Goal: Browse casually: Explore the website without a specific task or goal

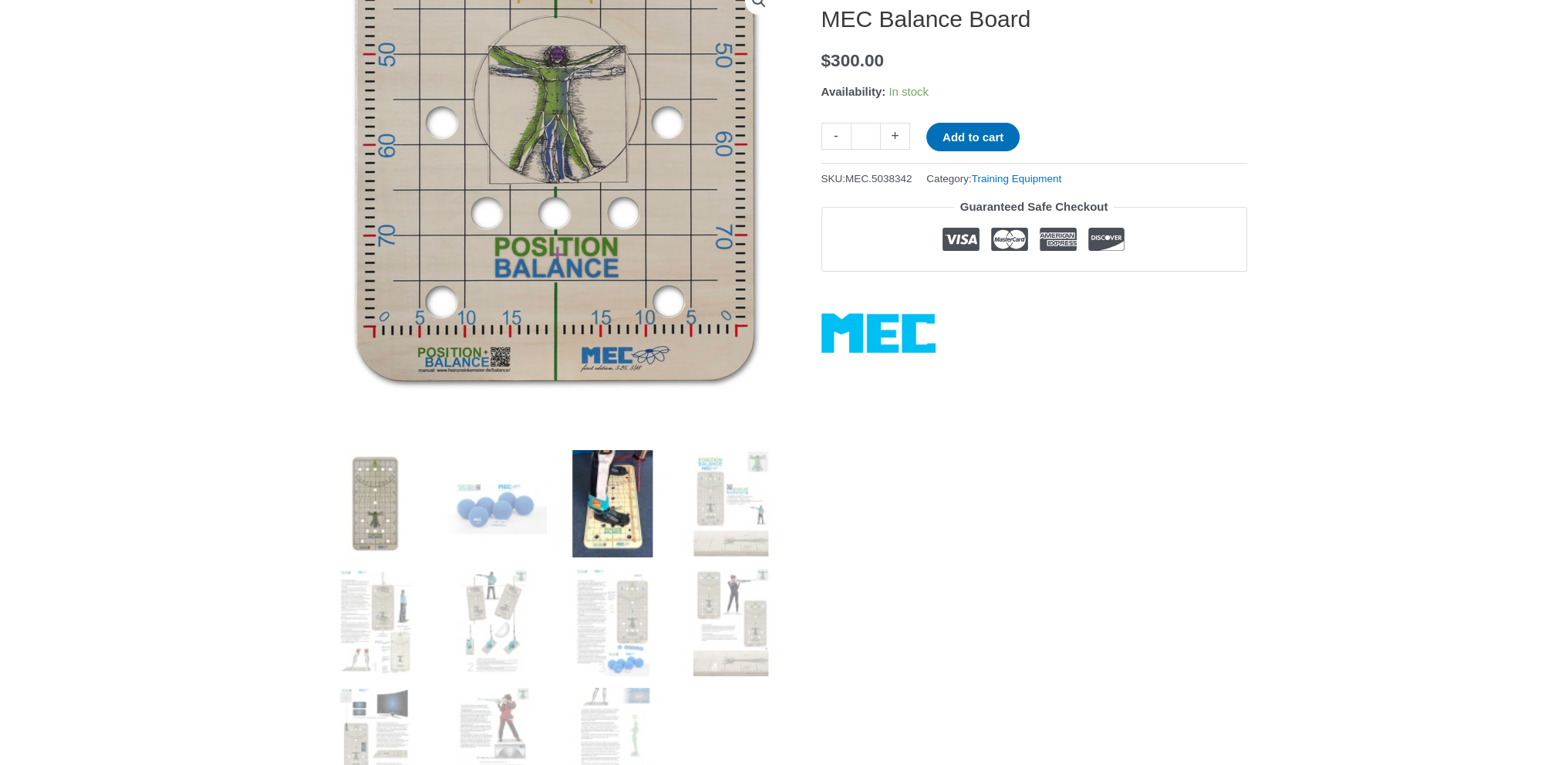
scroll to position [232, 0]
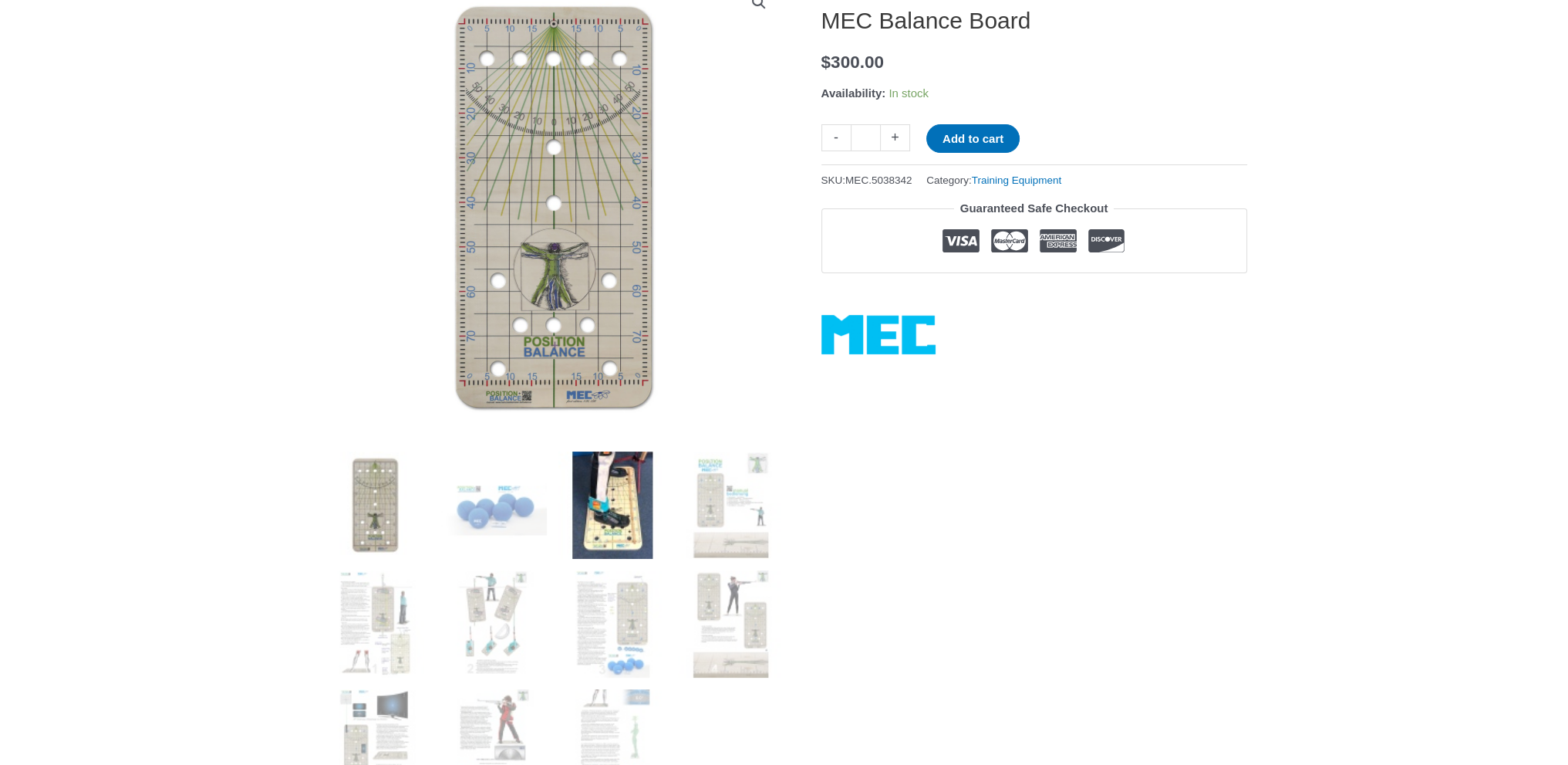
click at [639, 511] on img at bounding box center [611, 504] width 107 height 107
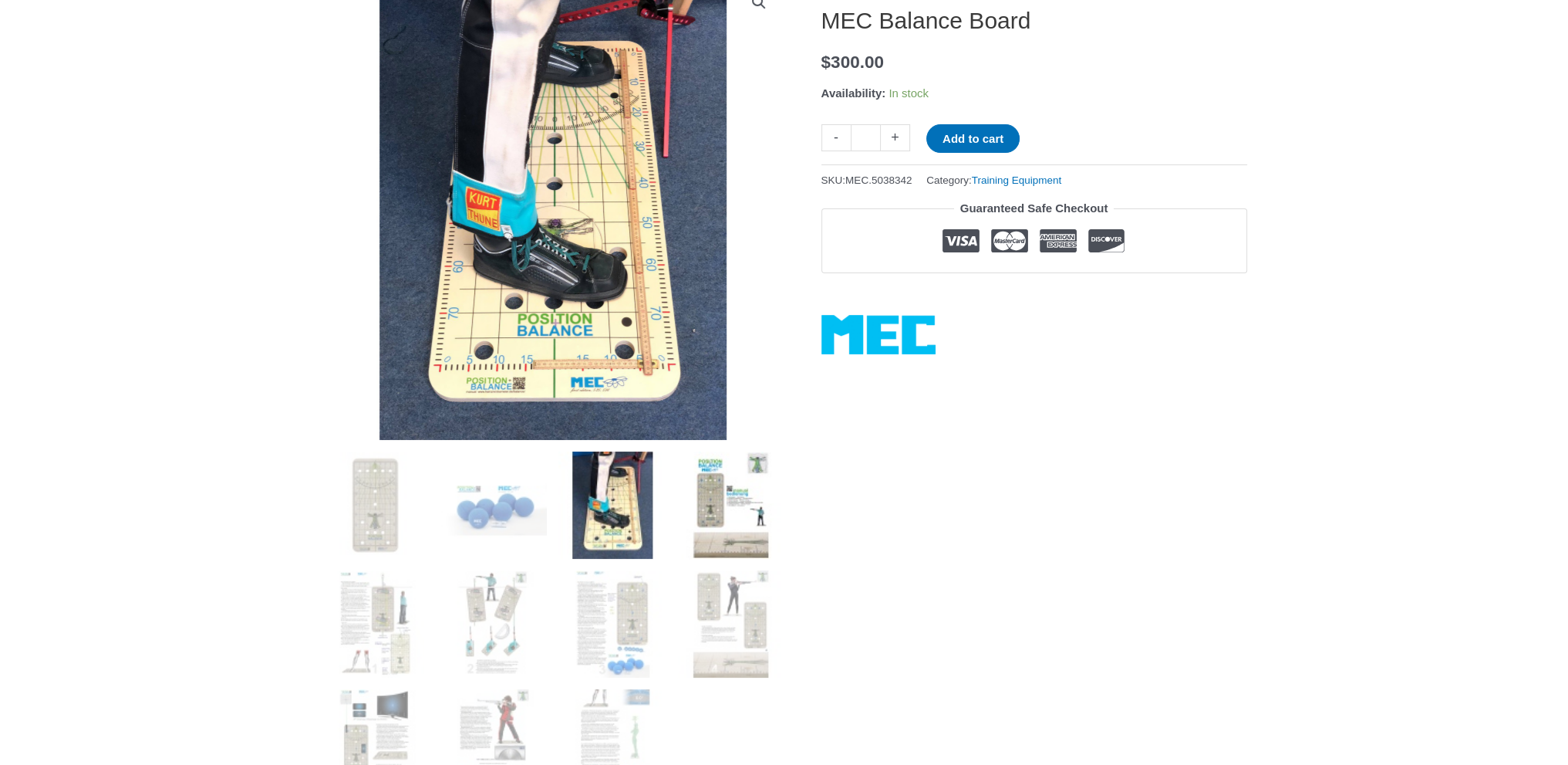
click at [705, 505] on img at bounding box center [731, 504] width 107 height 107
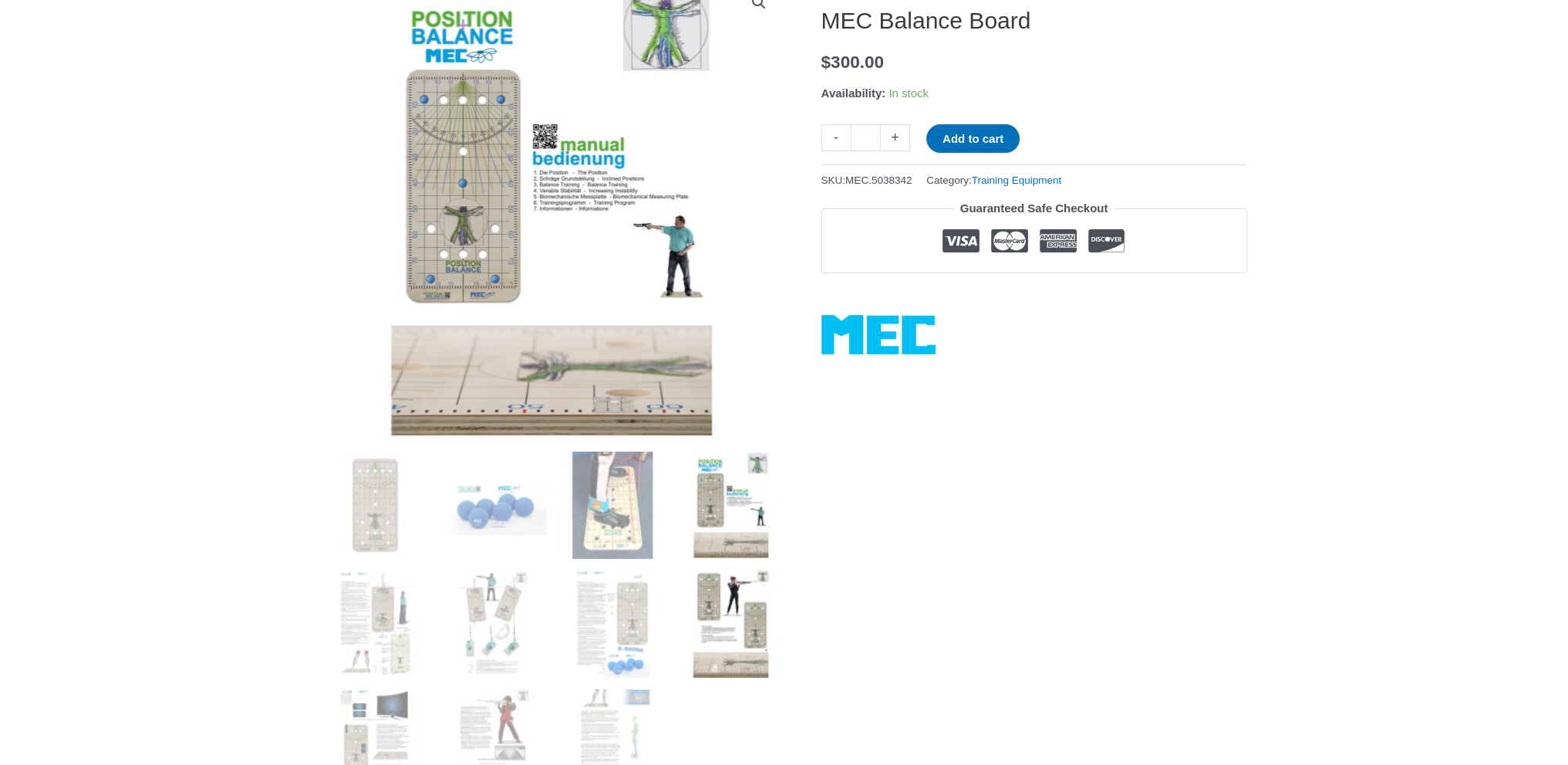
click at [694, 600] on img at bounding box center [731, 624] width 107 height 107
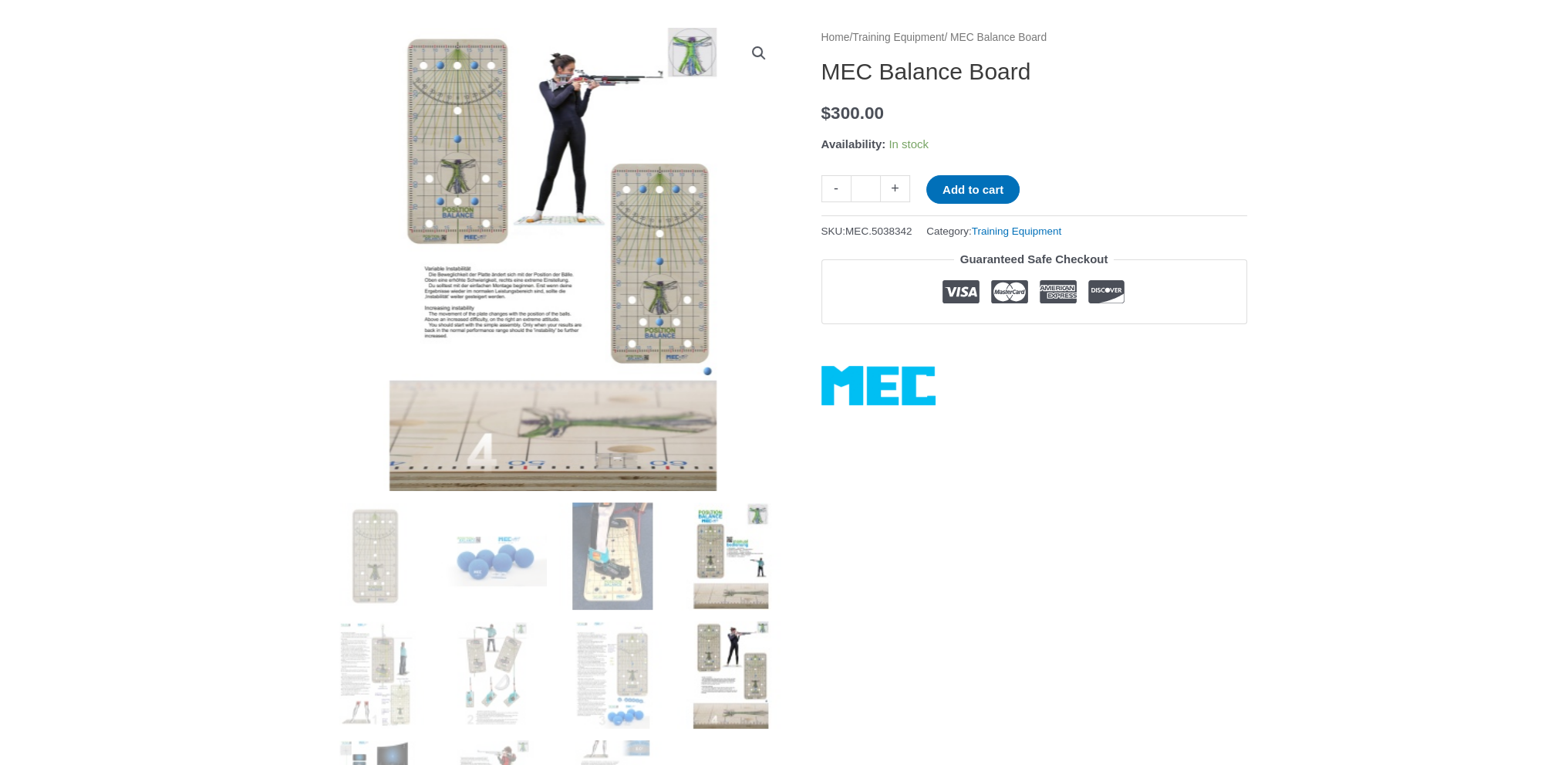
scroll to position [154, 0]
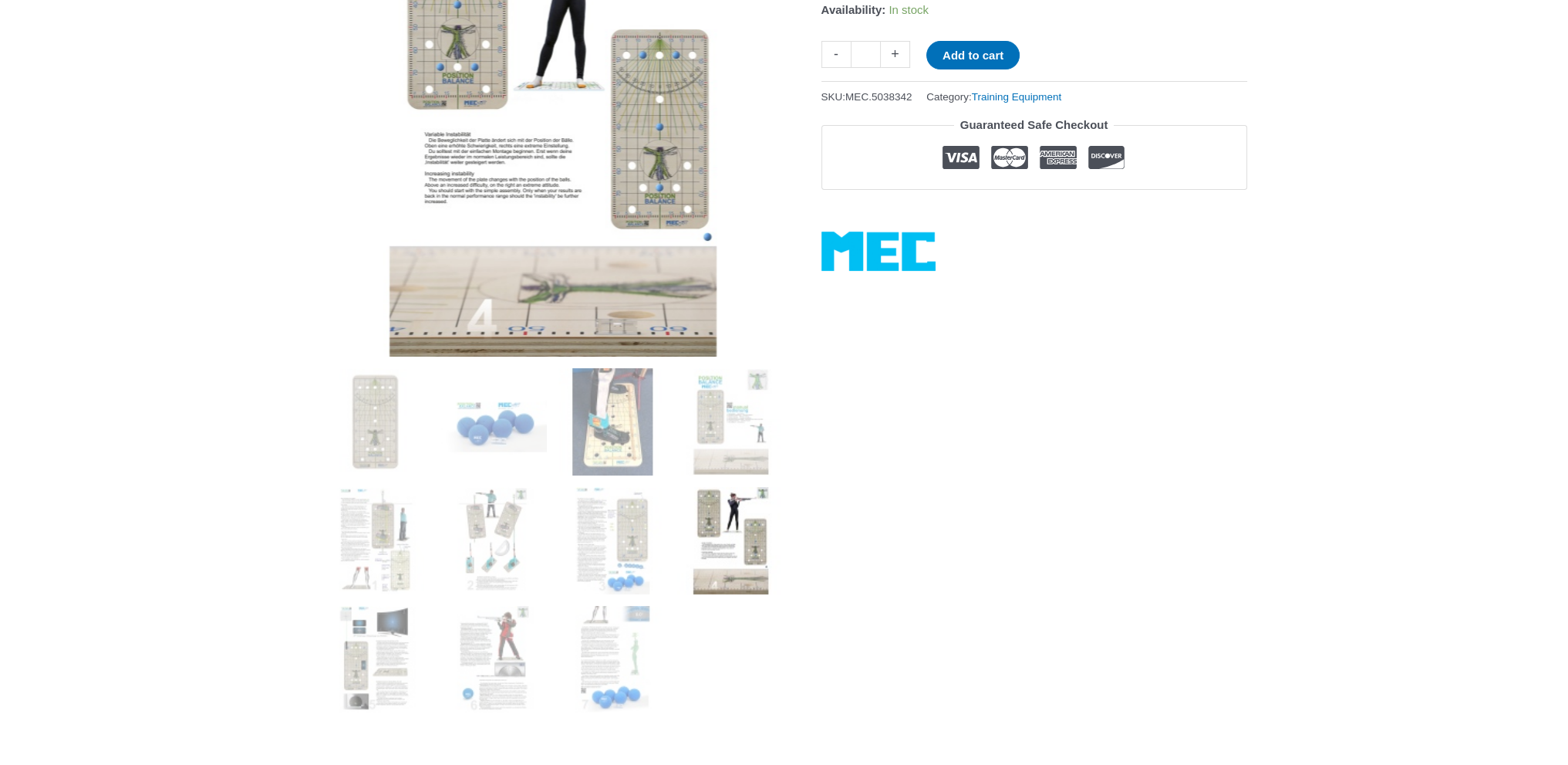
scroll to position [309, 0]
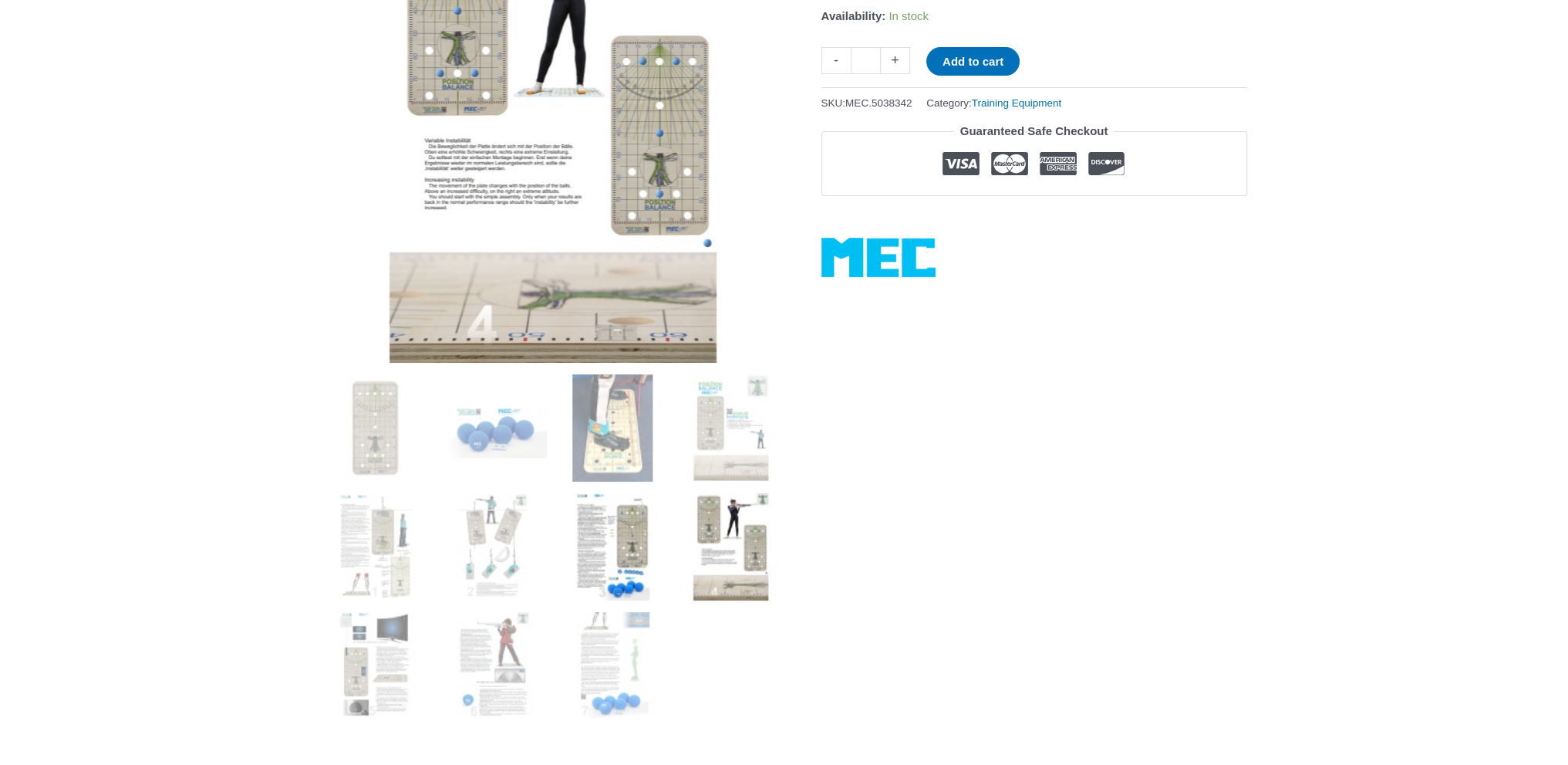
click at [643, 515] on img at bounding box center [611, 547] width 107 height 107
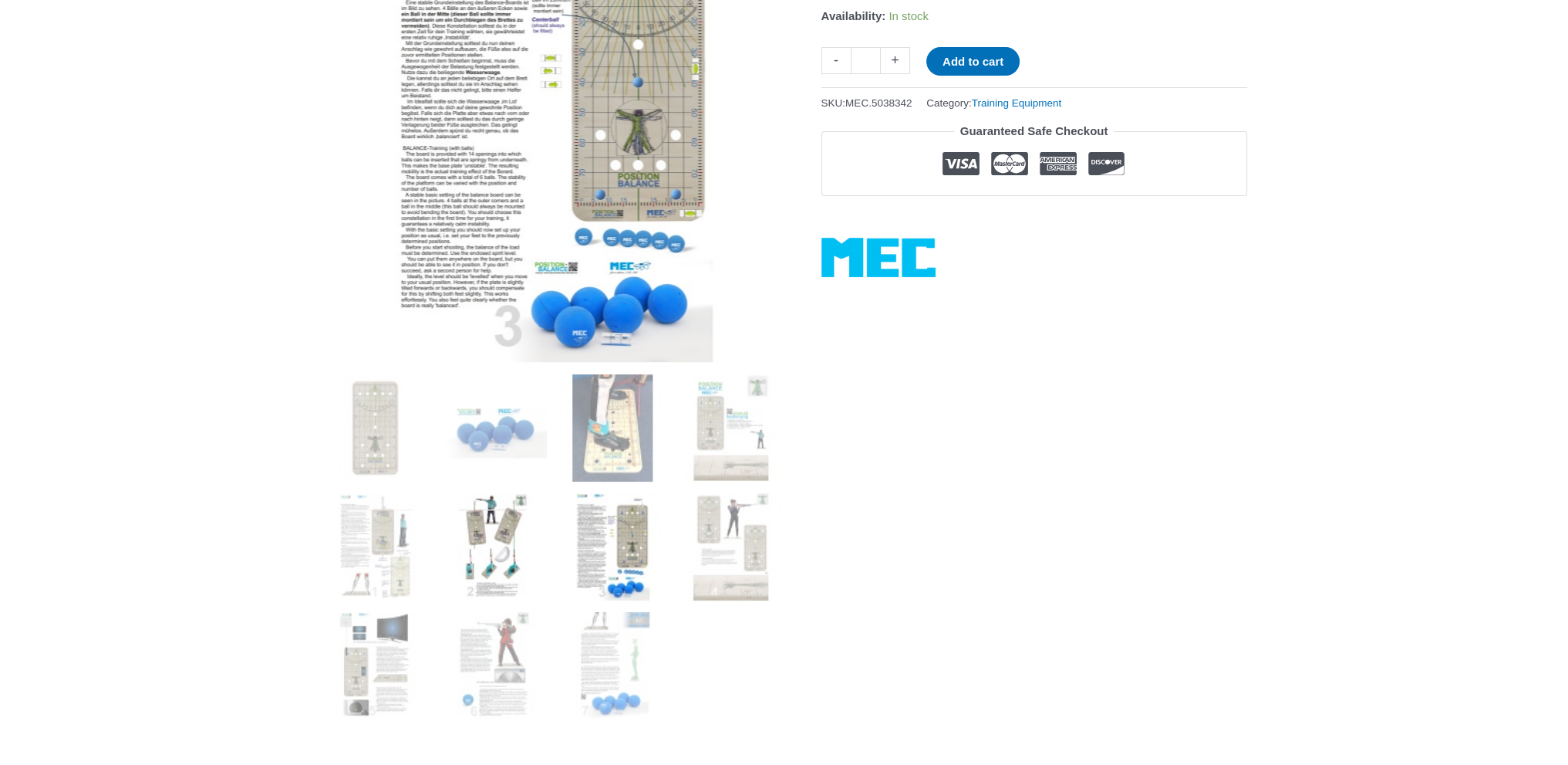
click at [515, 515] on img at bounding box center [493, 547] width 107 height 107
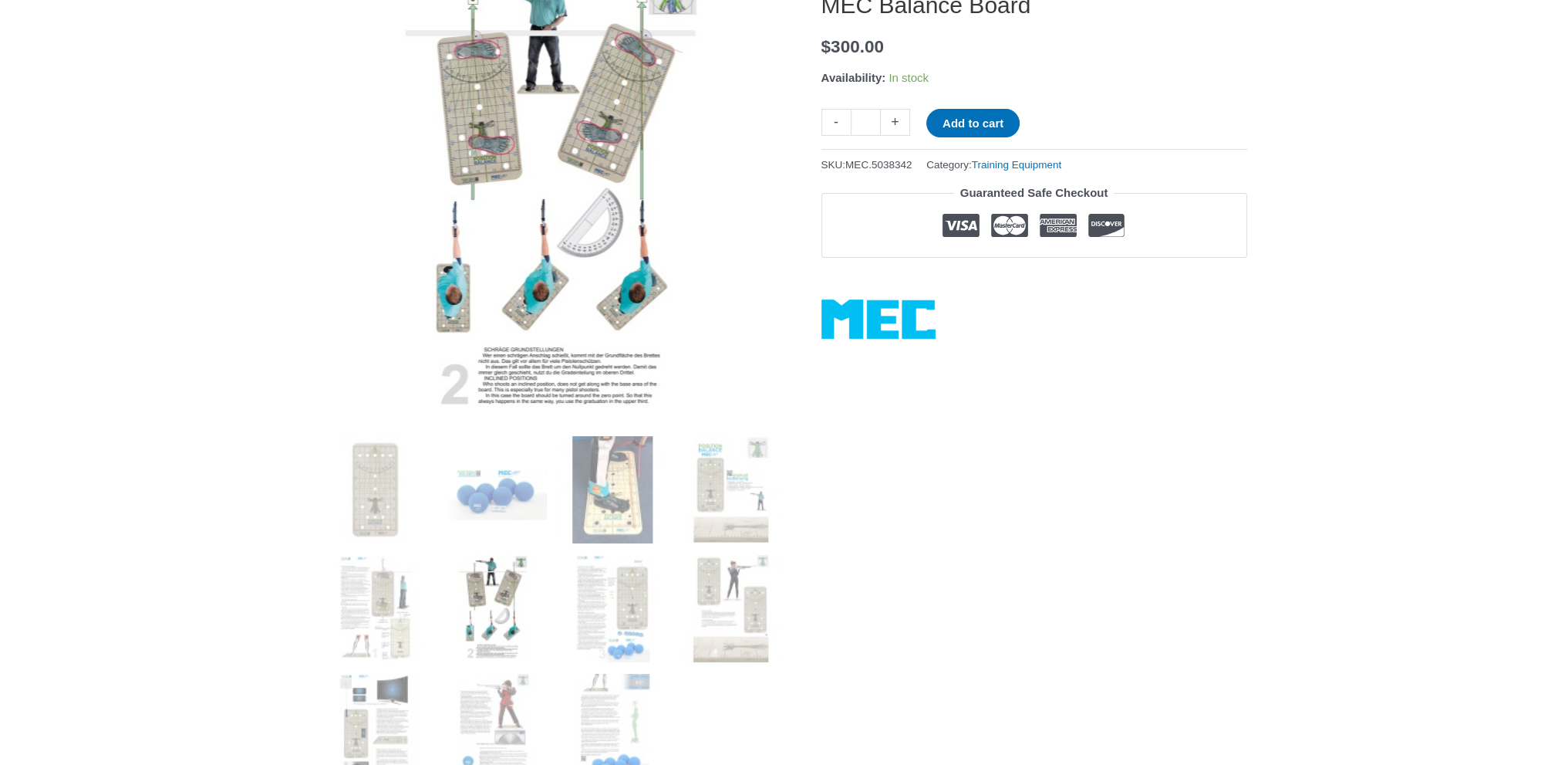
scroll to position [154, 0]
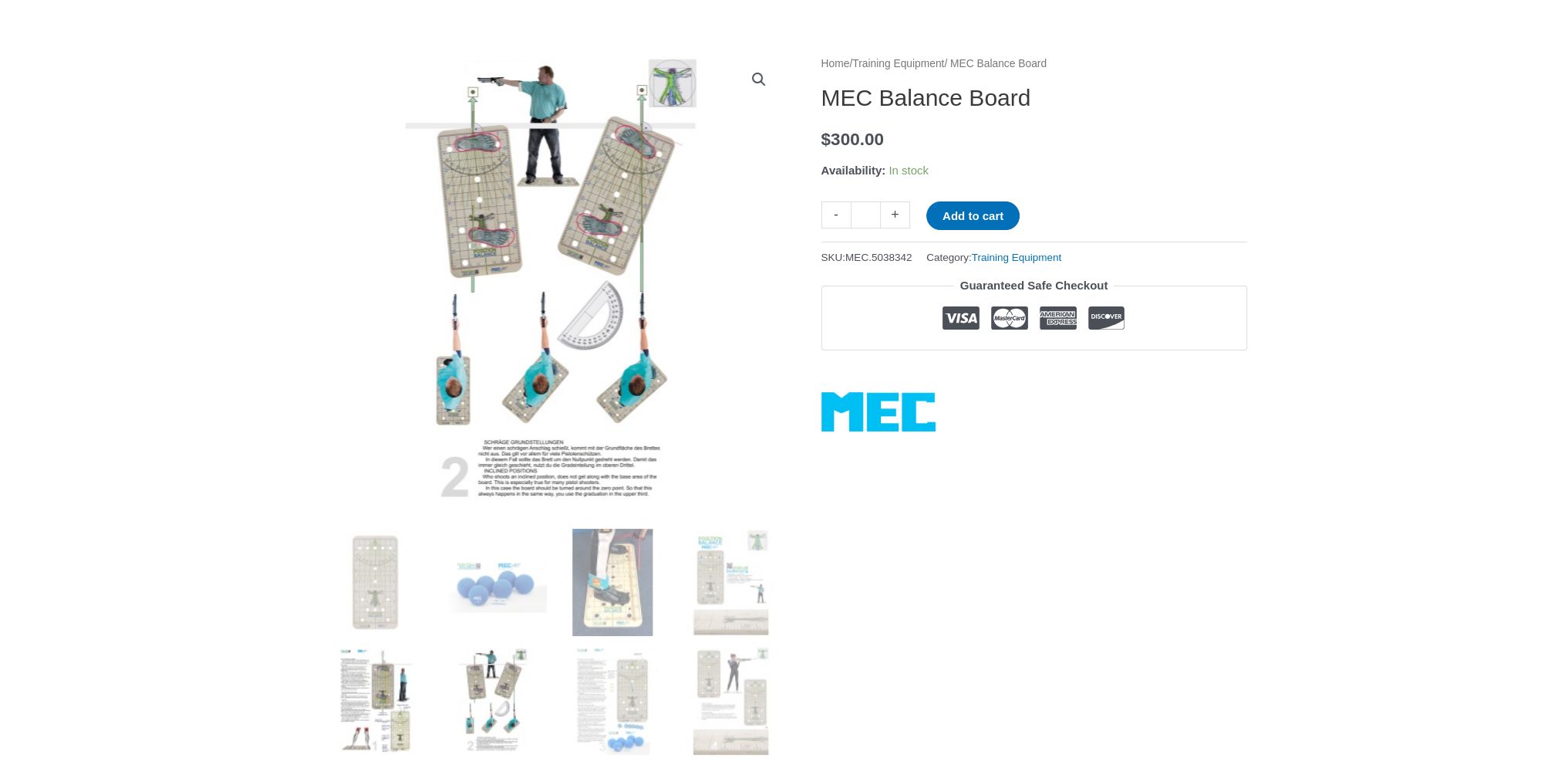
click at [385, 670] on img at bounding box center [375, 701] width 107 height 107
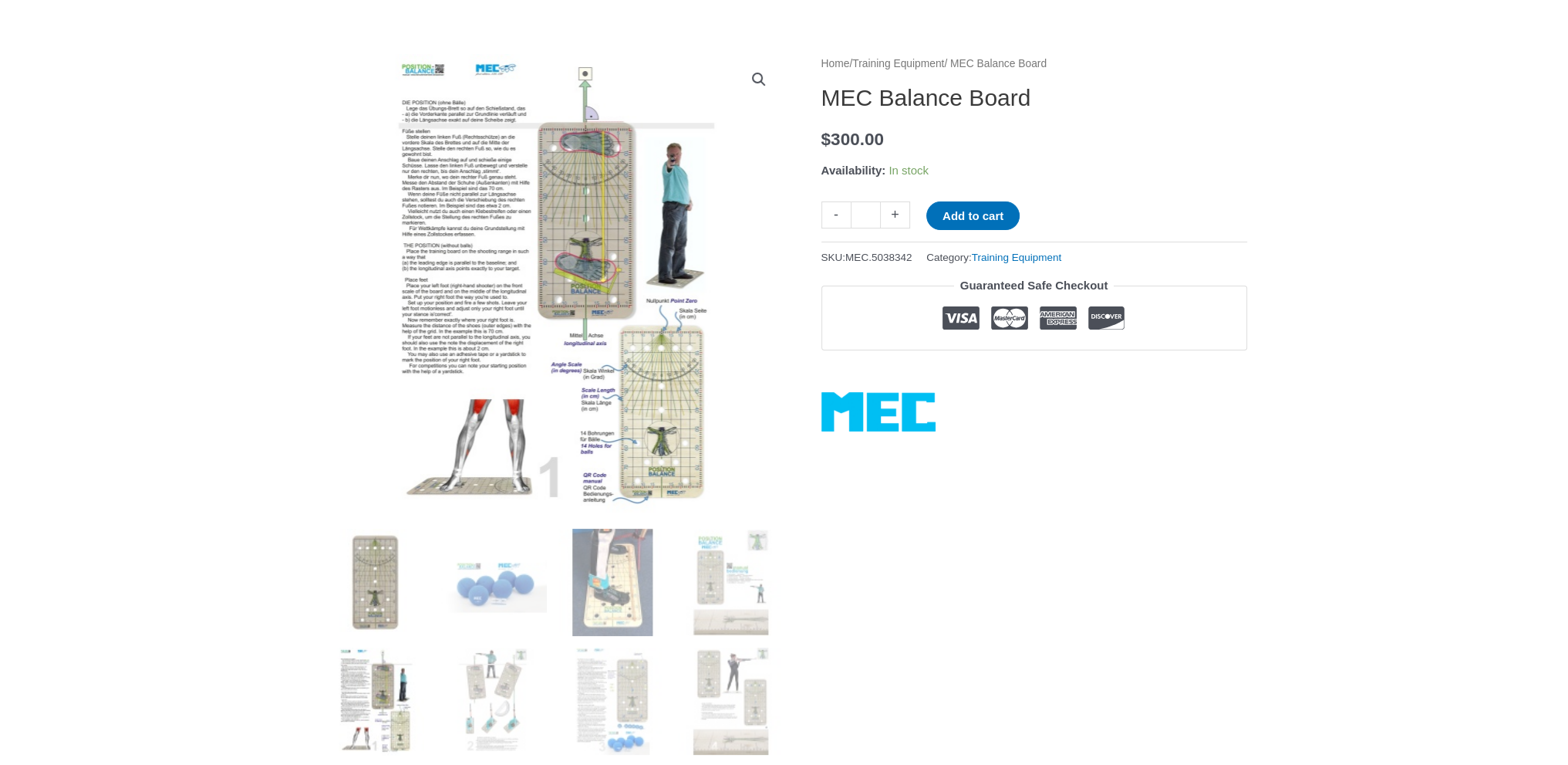
click at [376, 591] on img at bounding box center [375, 582] width 107 height 107
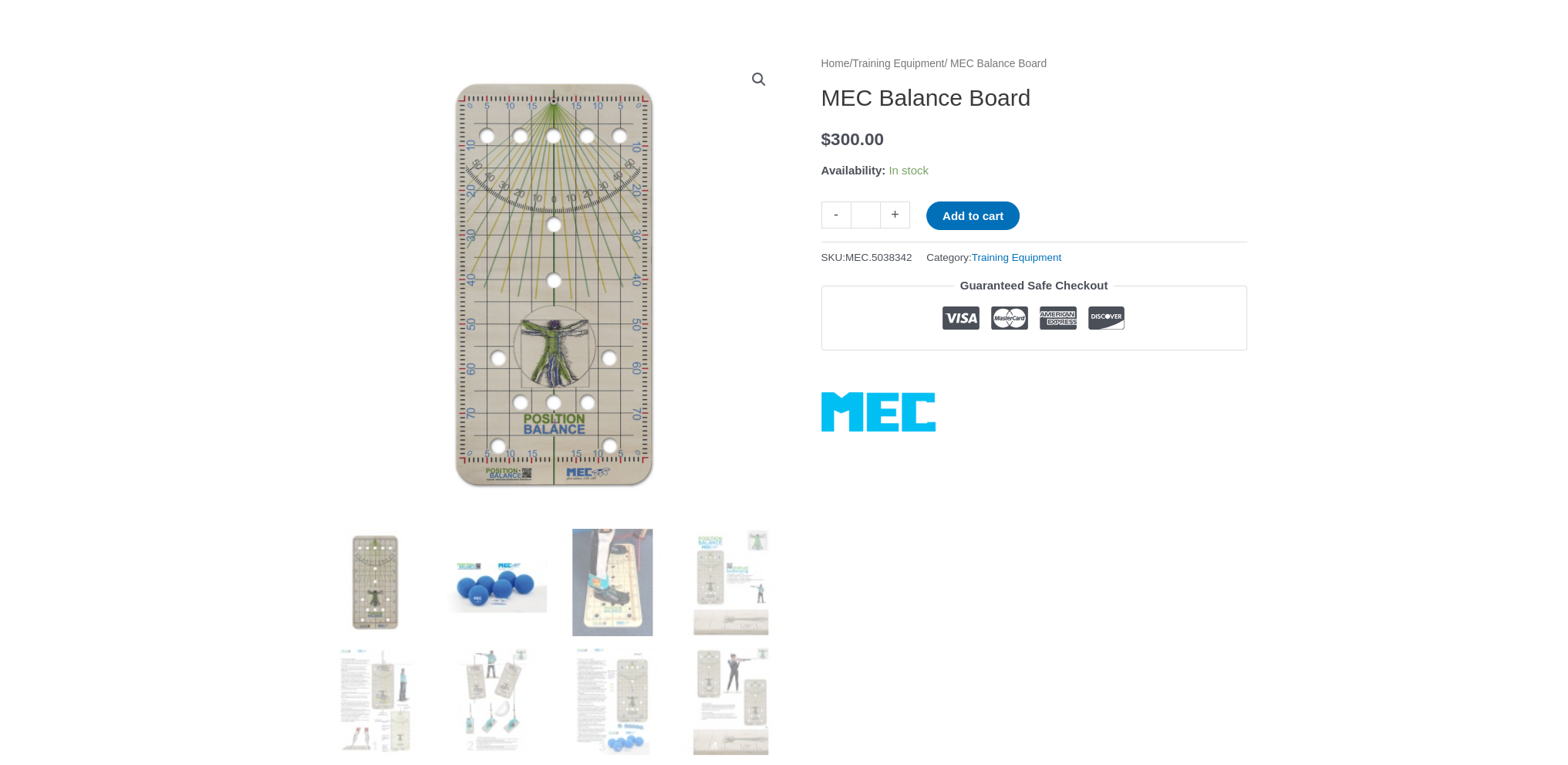
click at [490, 605] on img at bounding box center [493, 582] width 107 height 107
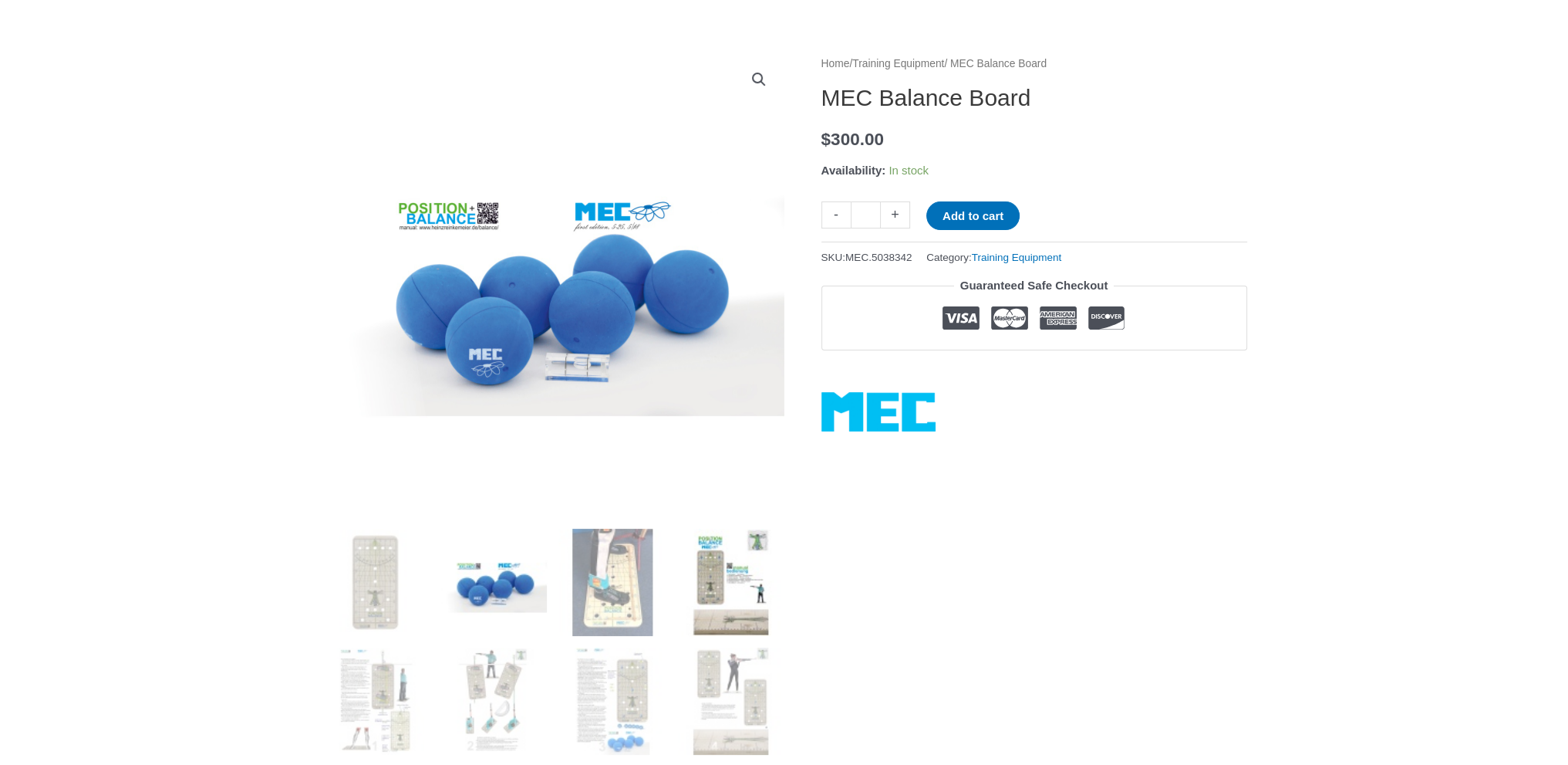
click at [726, 575] on img at bounding box center [731, 582] width 107 height 107
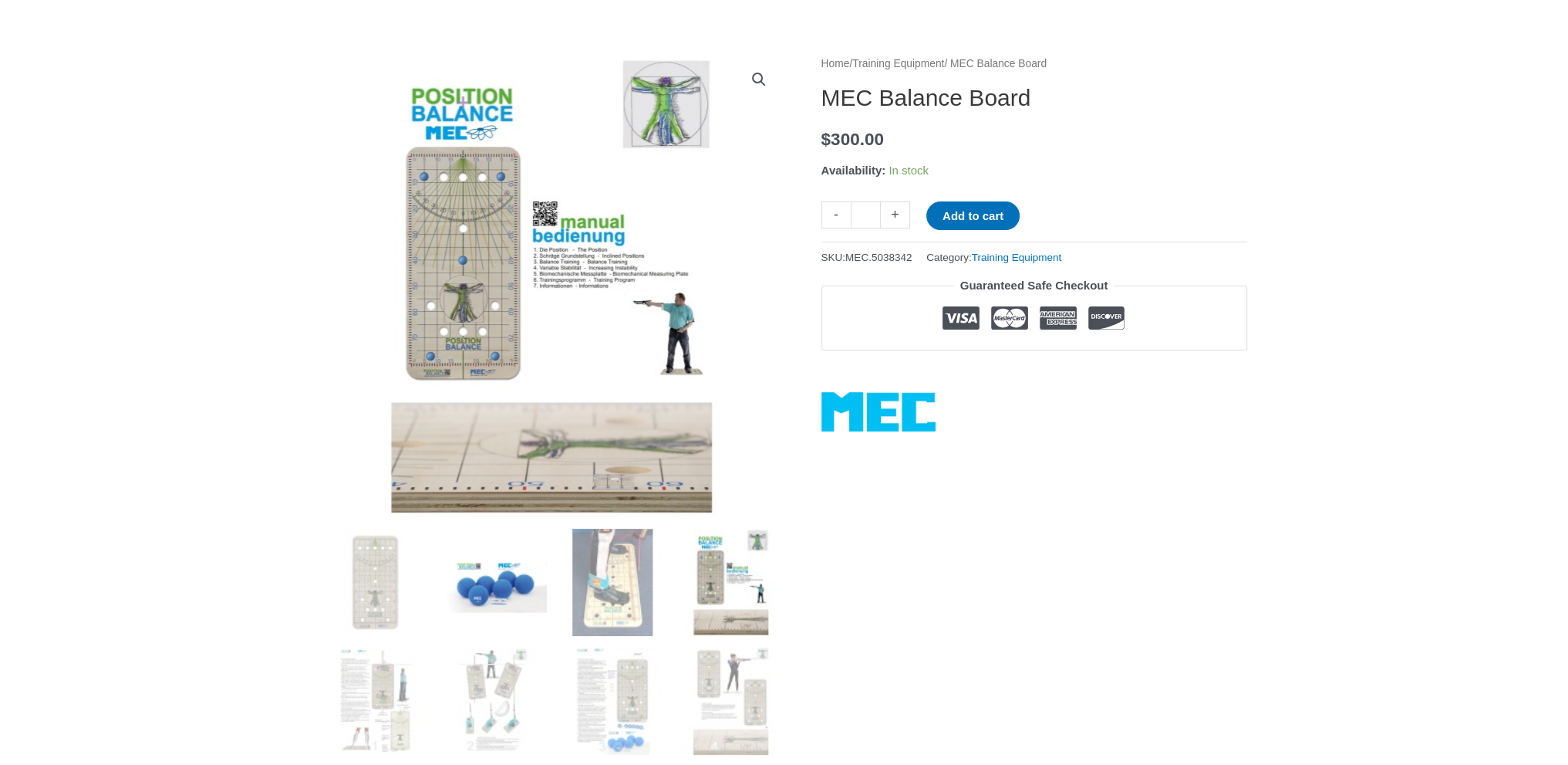
click at [535, 576] on img at bounding box center [493, 582] width 107 height 107
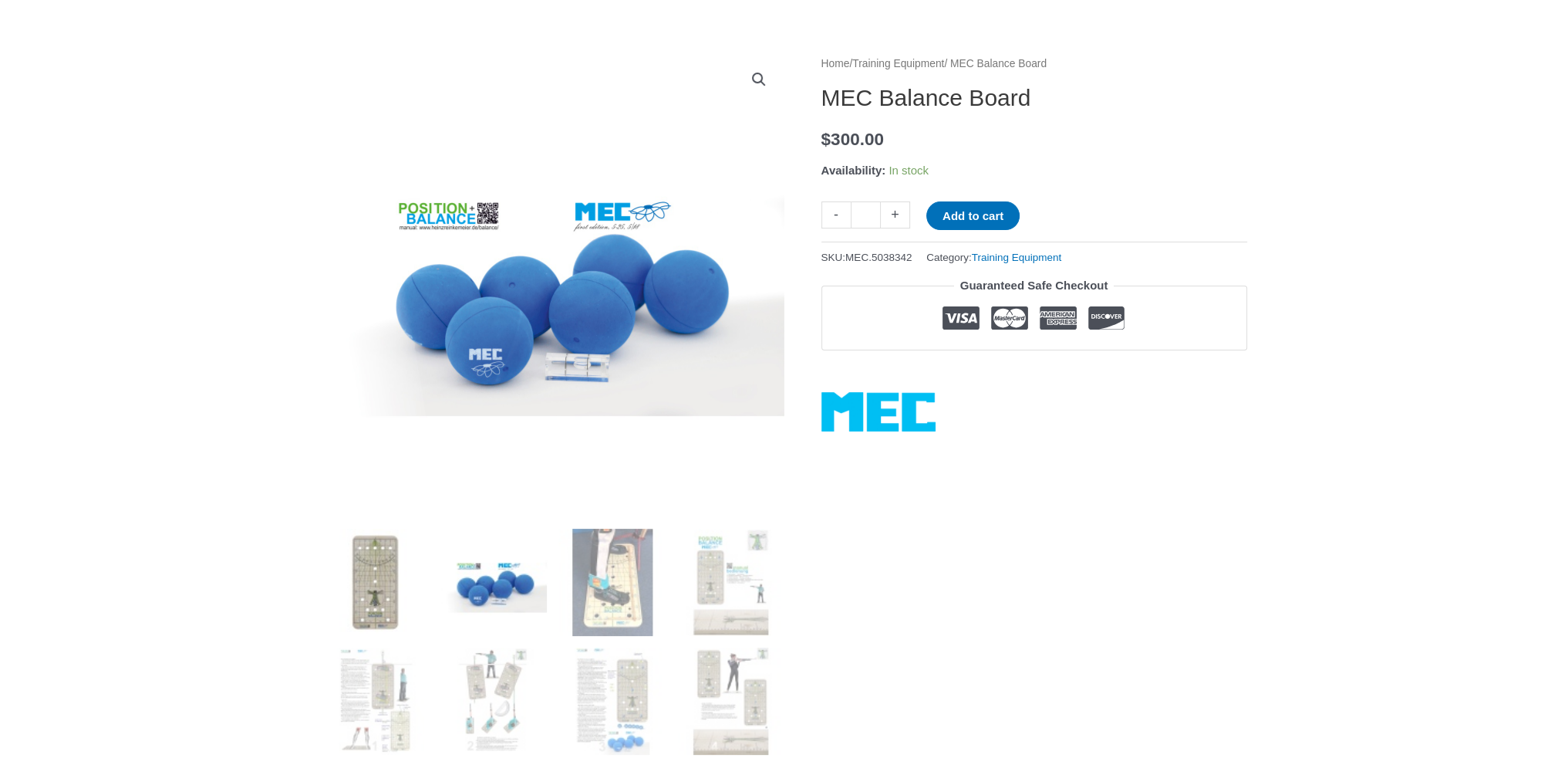
click at [398, 574] on img at bounding box center [375, 582] width 107 height 107
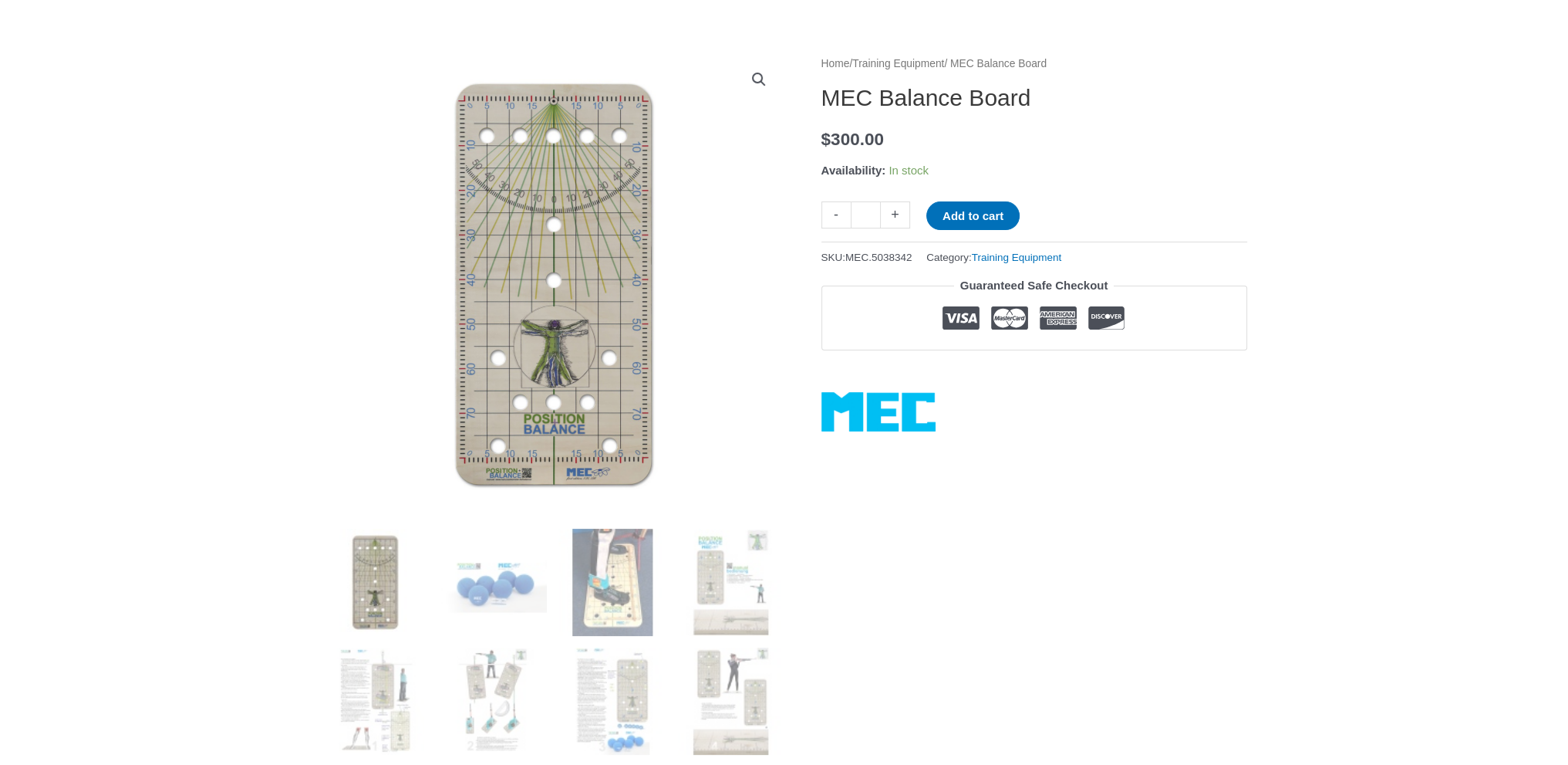
scroll to position [463, 0]
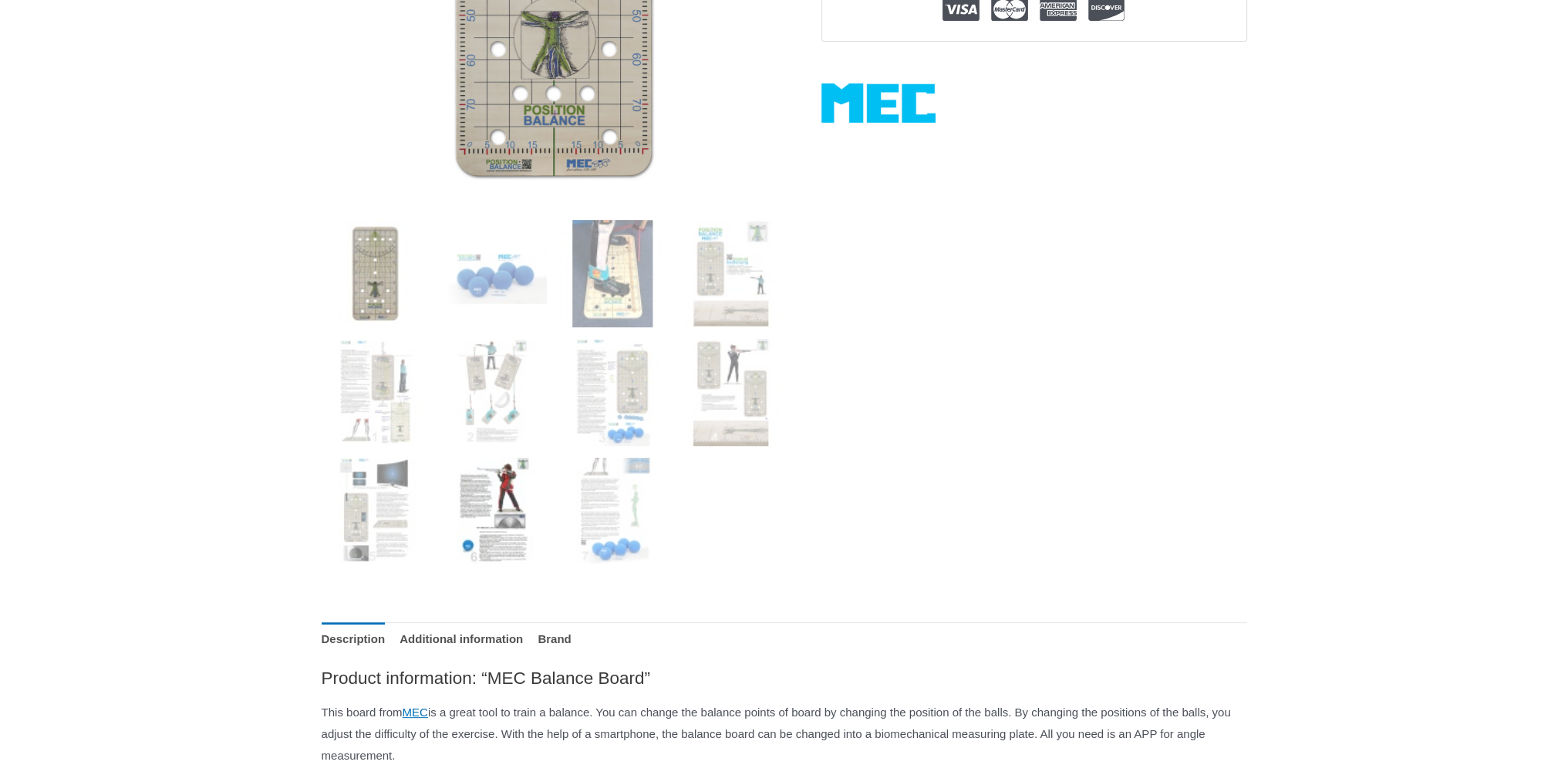
click at [480, 534] on img at bounding box center [493, 511] width 107 height 107
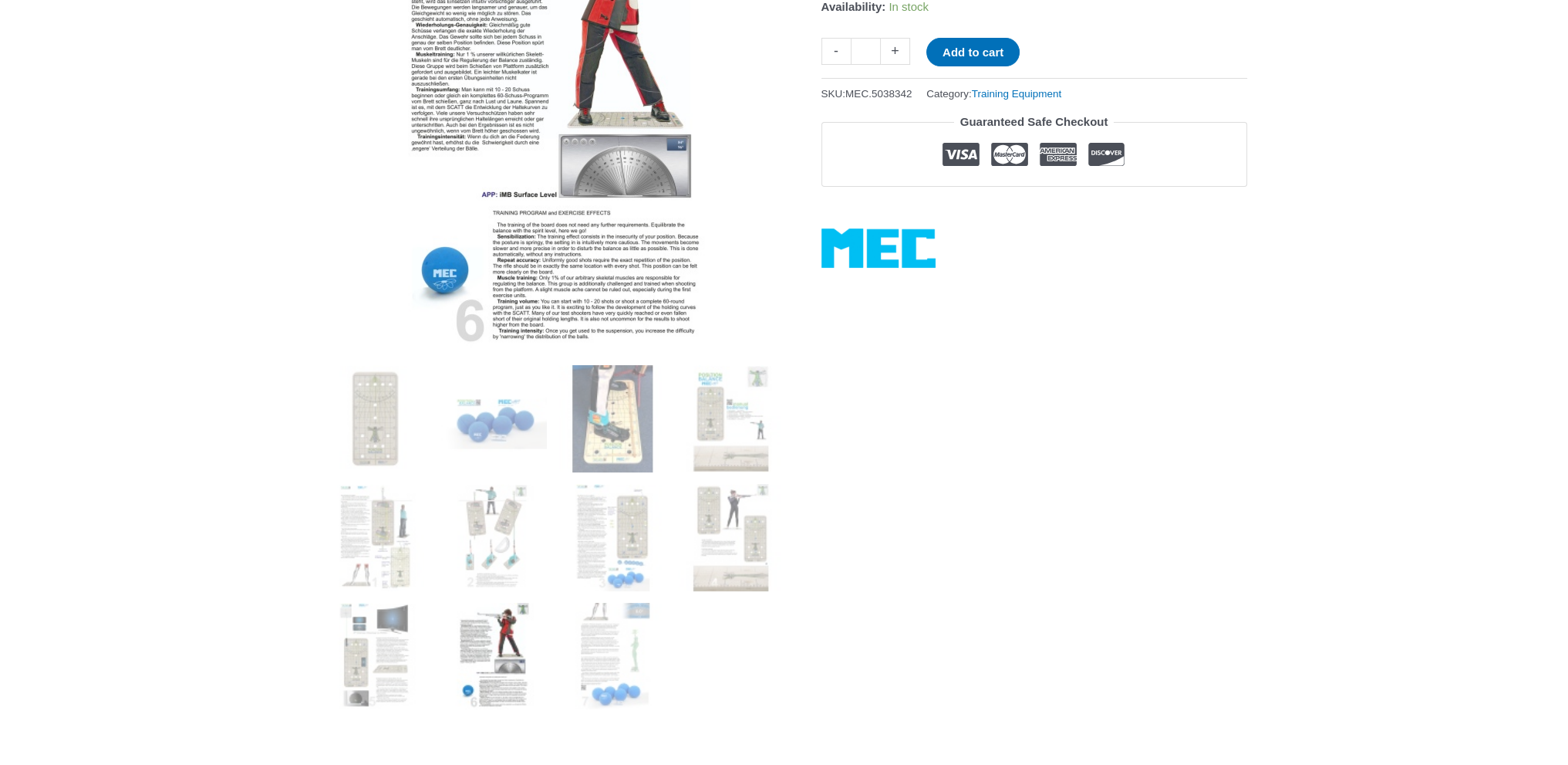
scroll to position [309, 0]
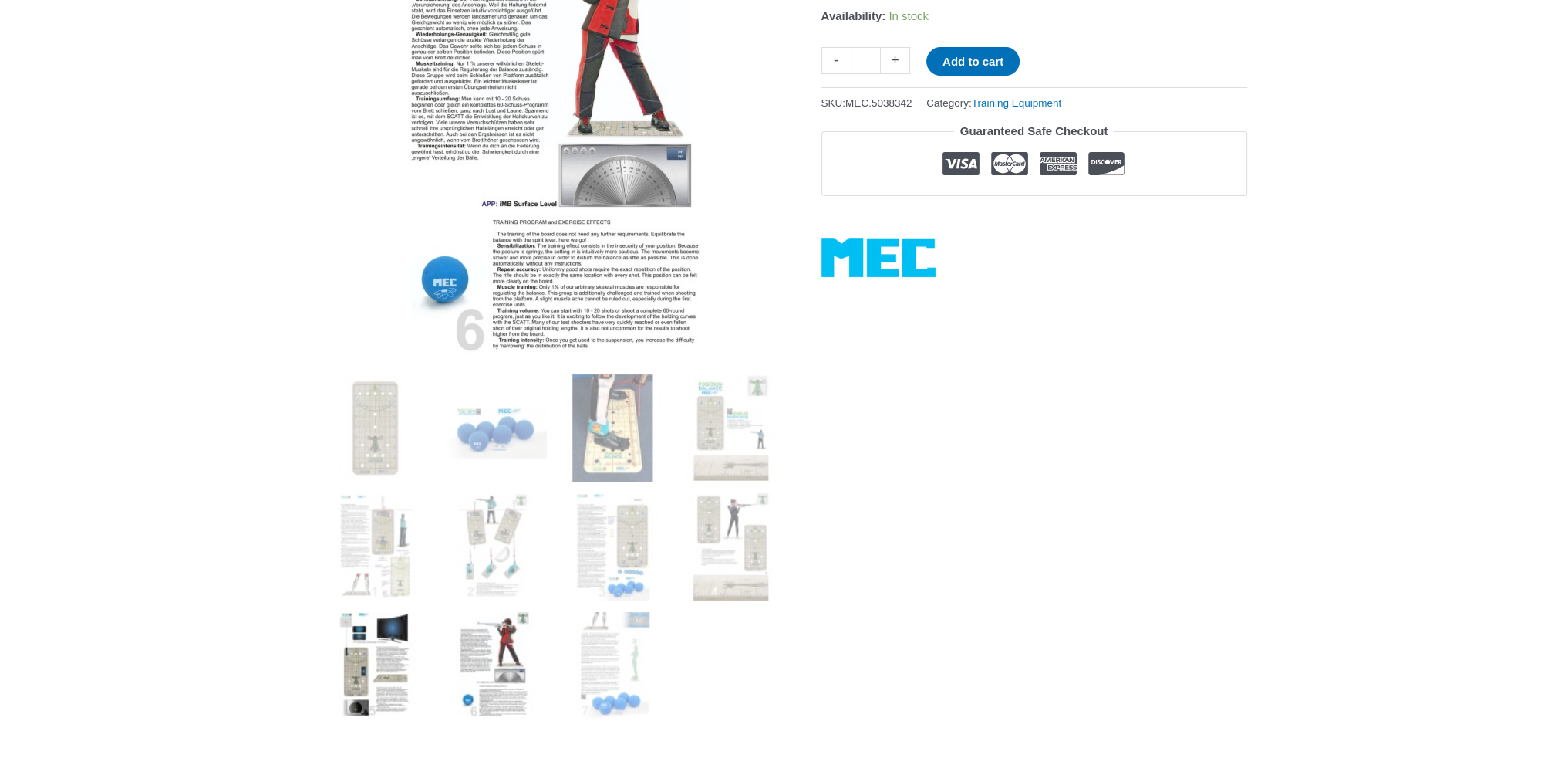
click at [397, 644] on img at bounding box center [375, 665] width 107 height 107
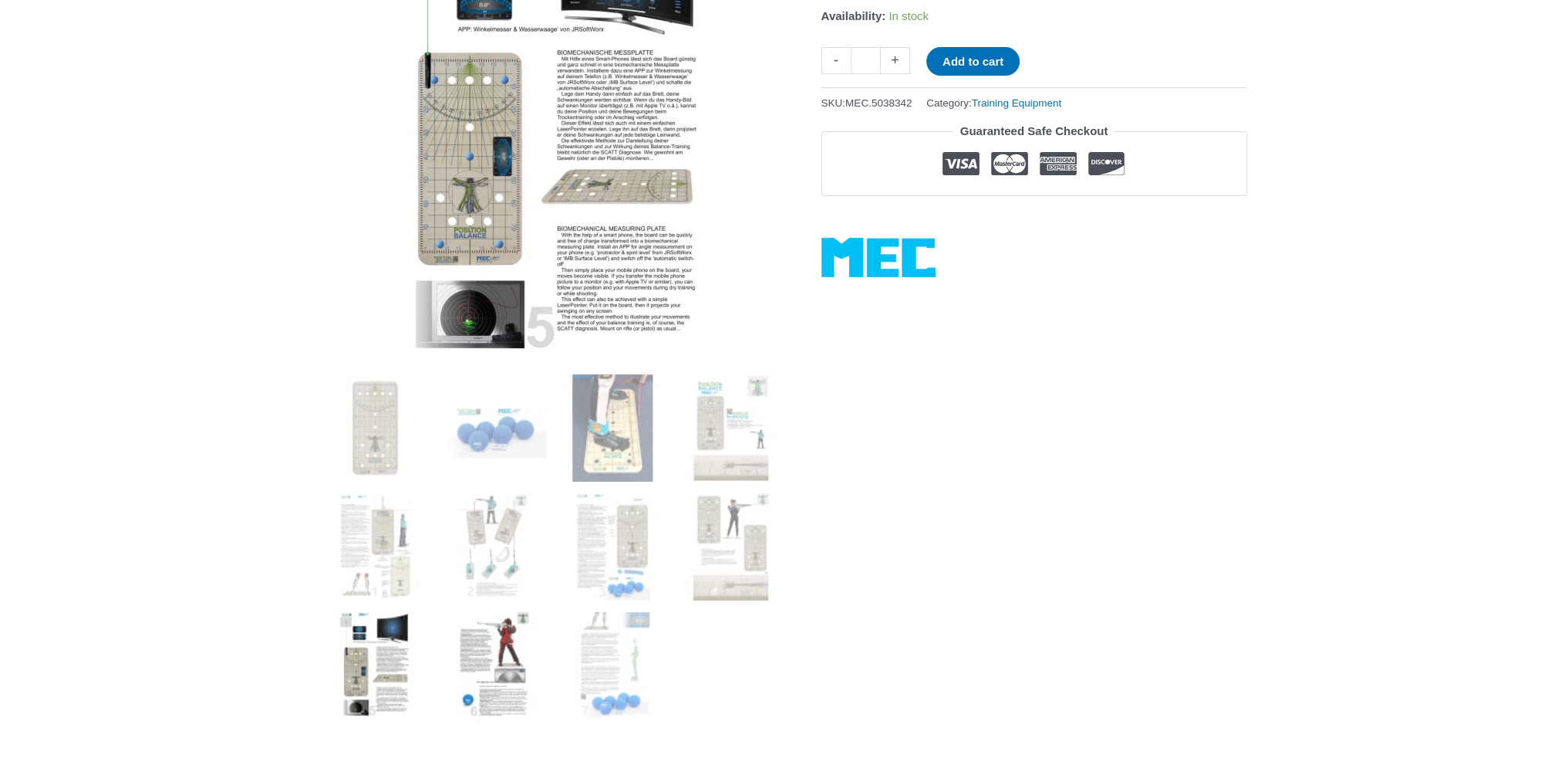
click at [473, 641] on img at bounding box center [493, 665] width 107 height 107
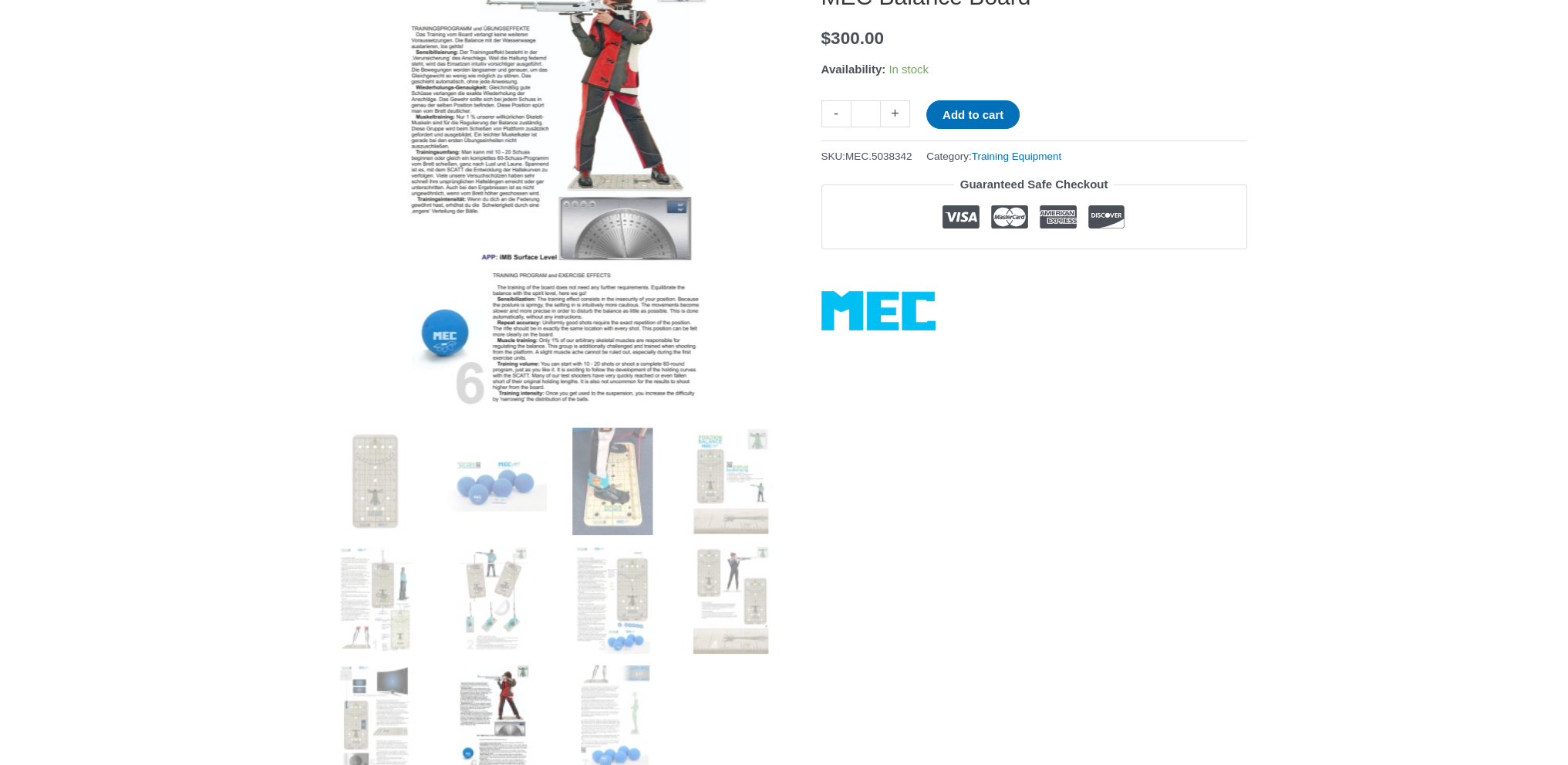
scroll to position [232, 0]
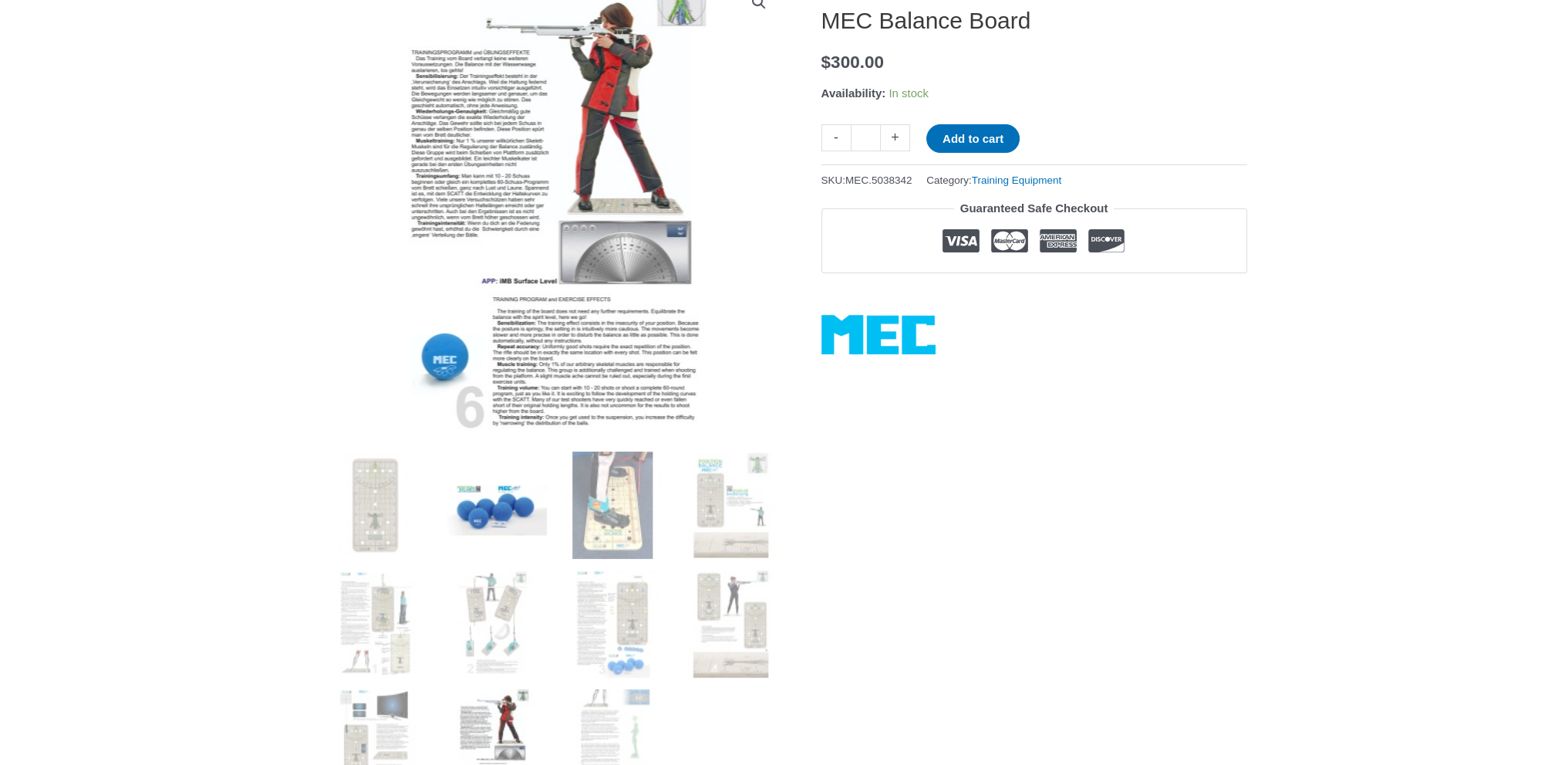
click at [505, 494] on img at bounding box center [493, 504] width 107 height 107
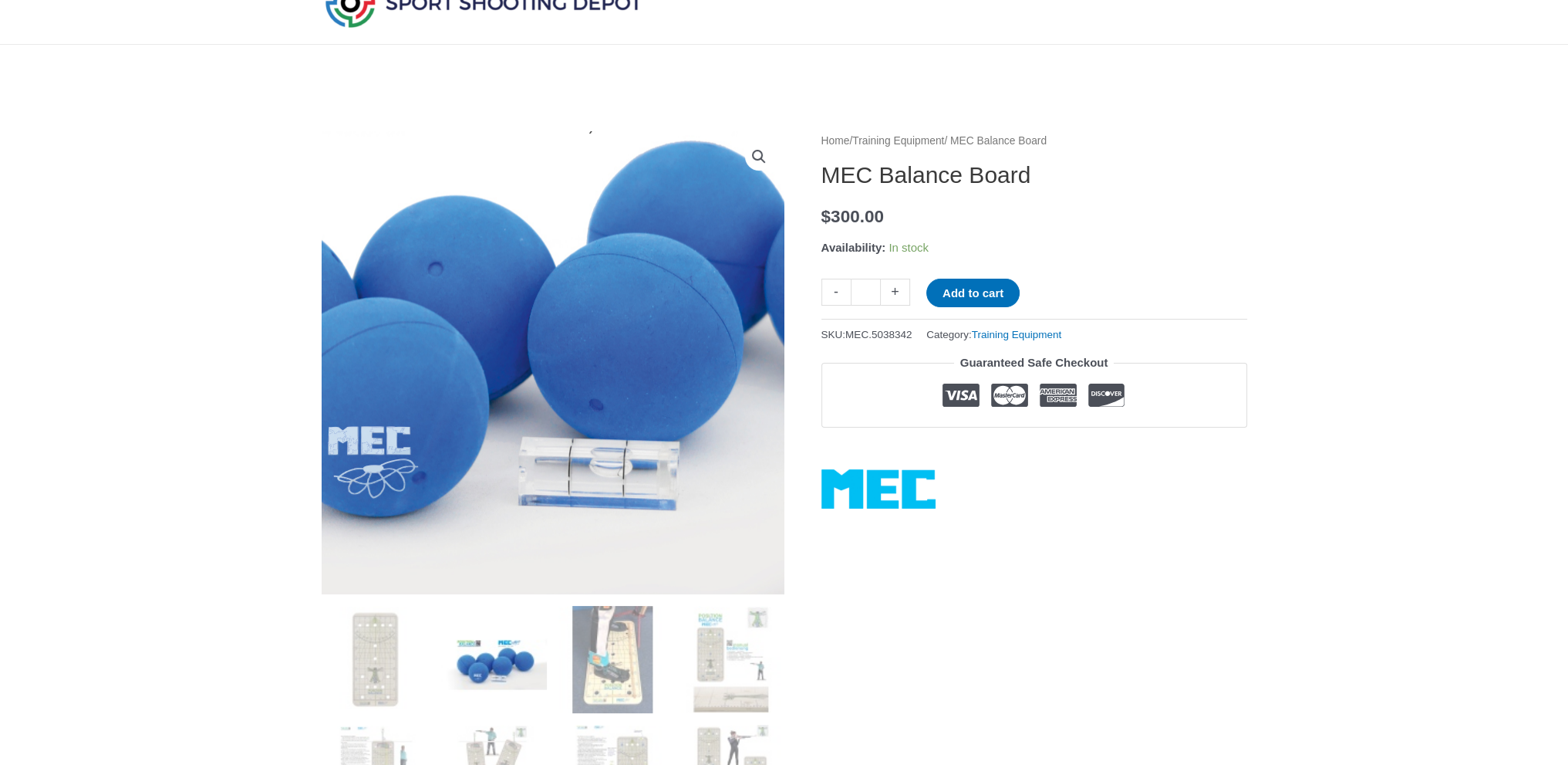
scroll to position [0, 0]
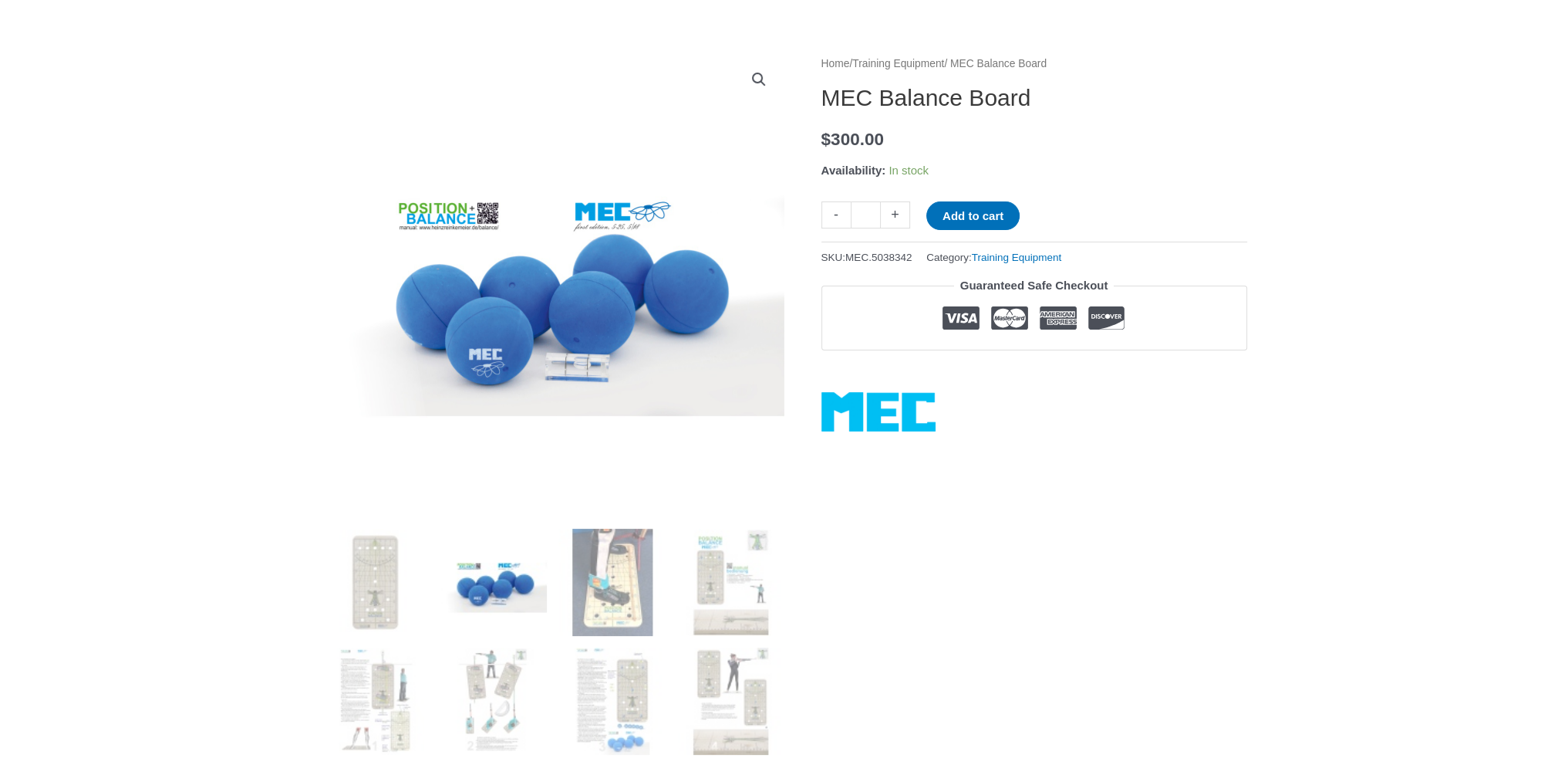
scroll to position [77, 0]
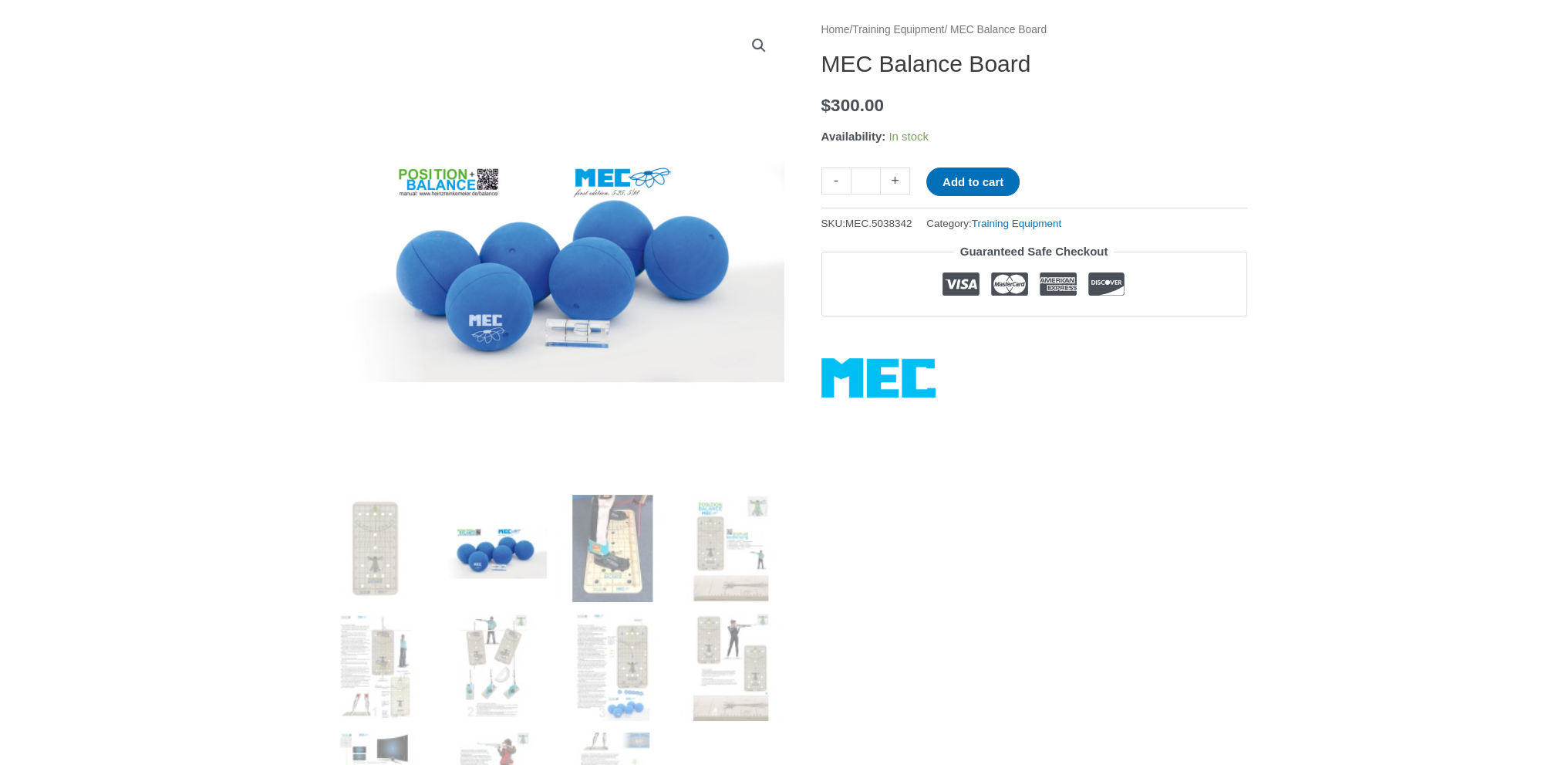
scroll to position [309, 0]
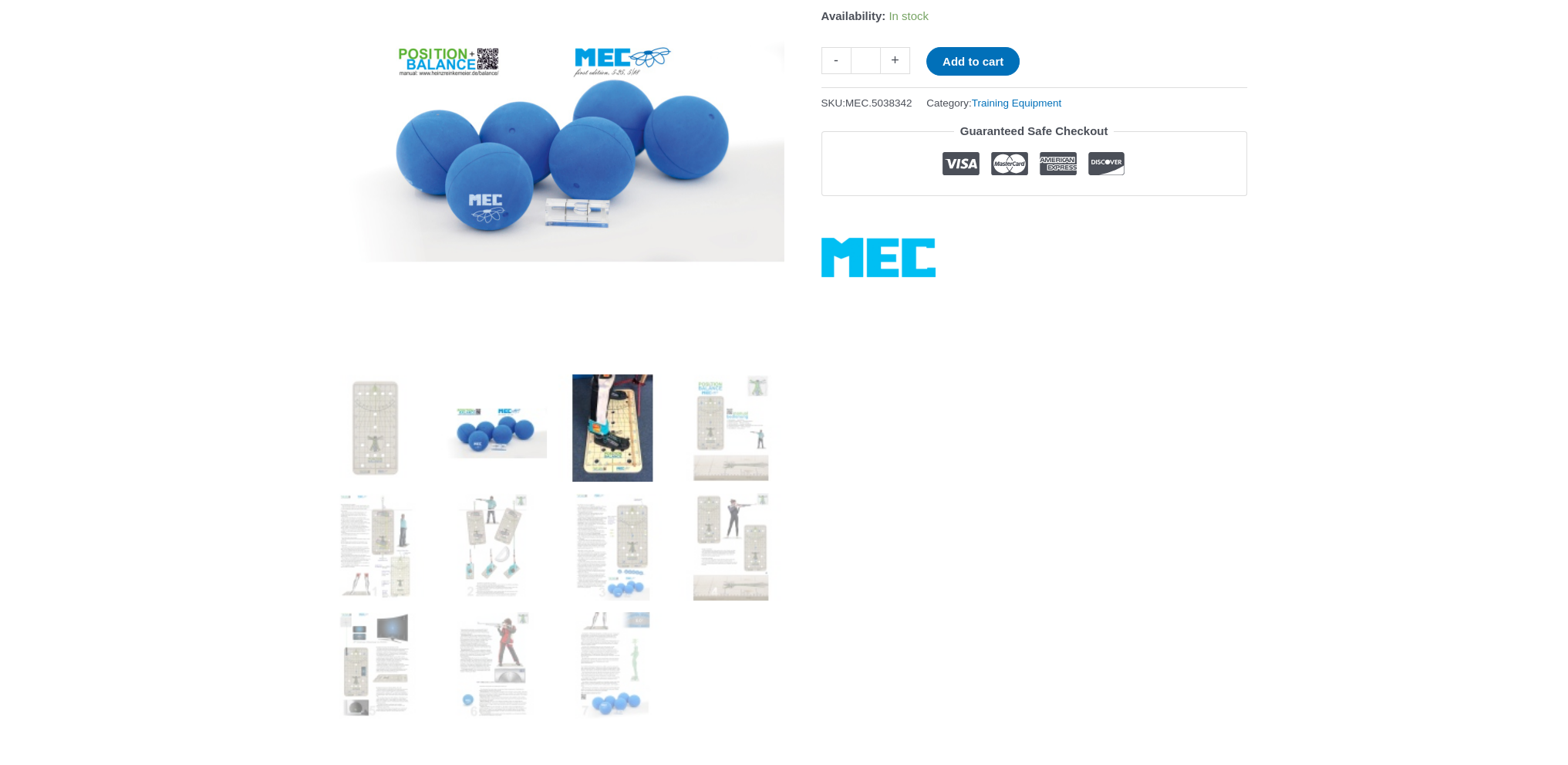
click at [617, 408] on img at bounding box center [611, 427] width 107 height 107
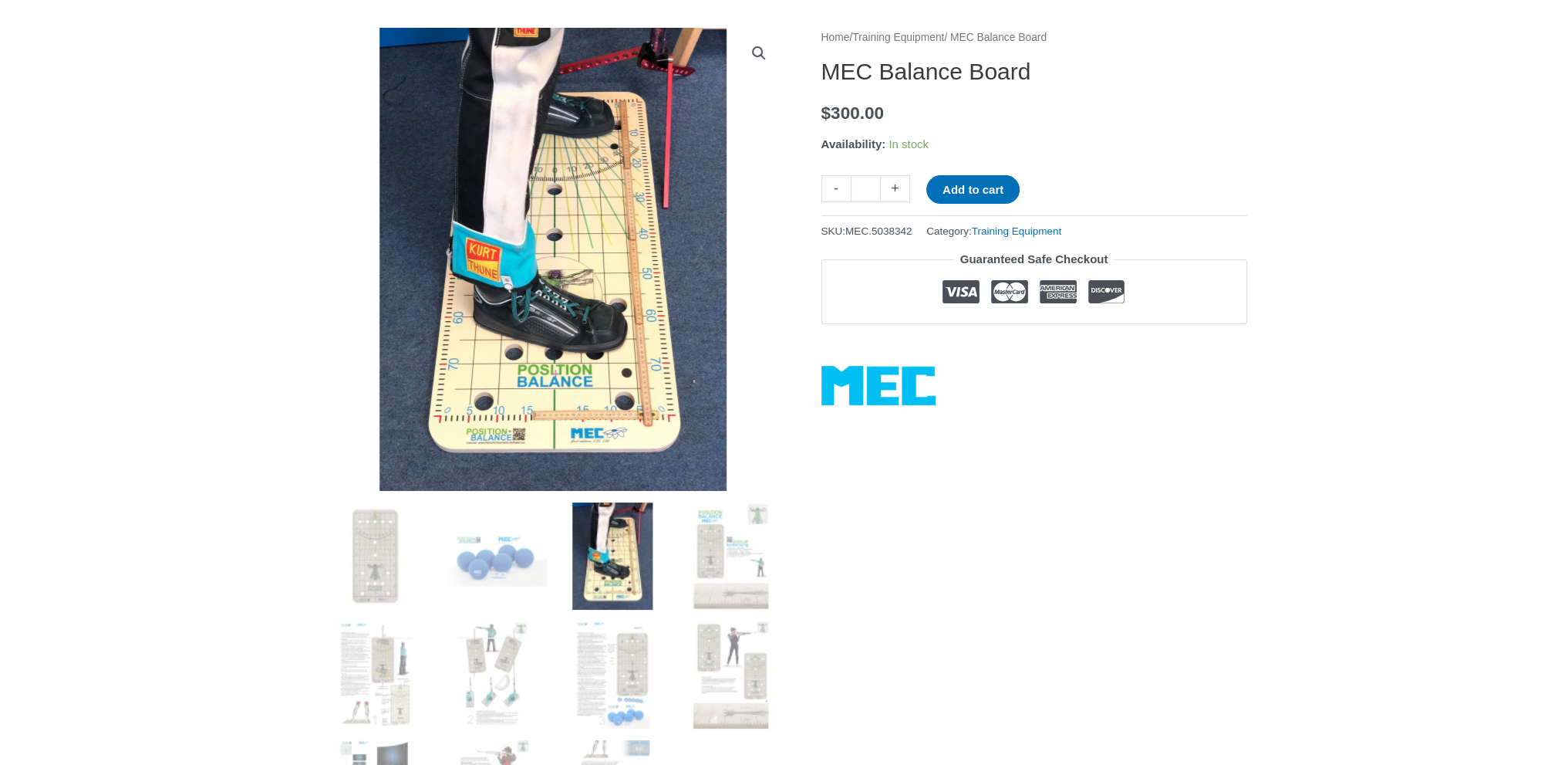
scroll to position [154, 0]
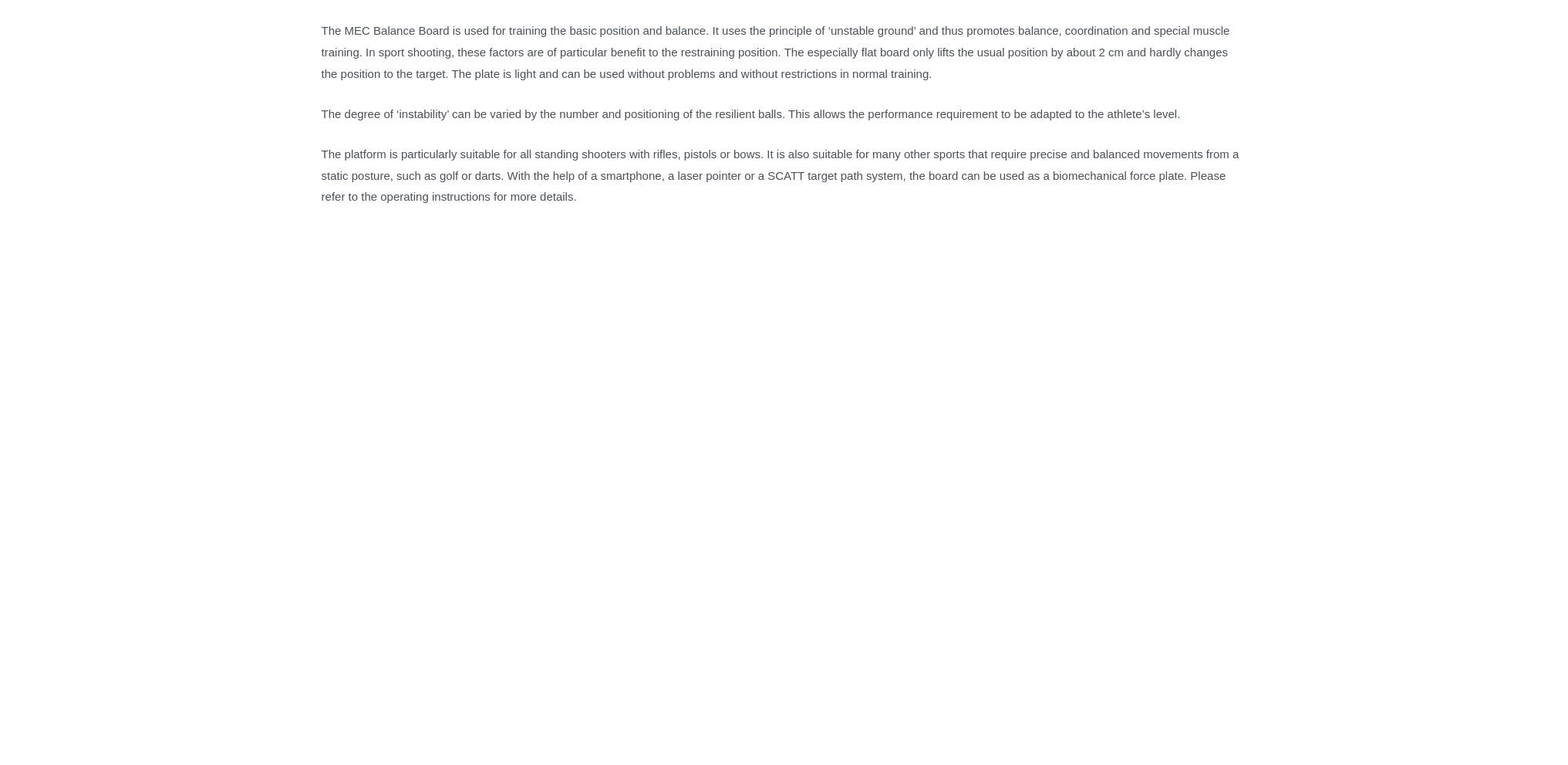
scroll to position [1544, 0]
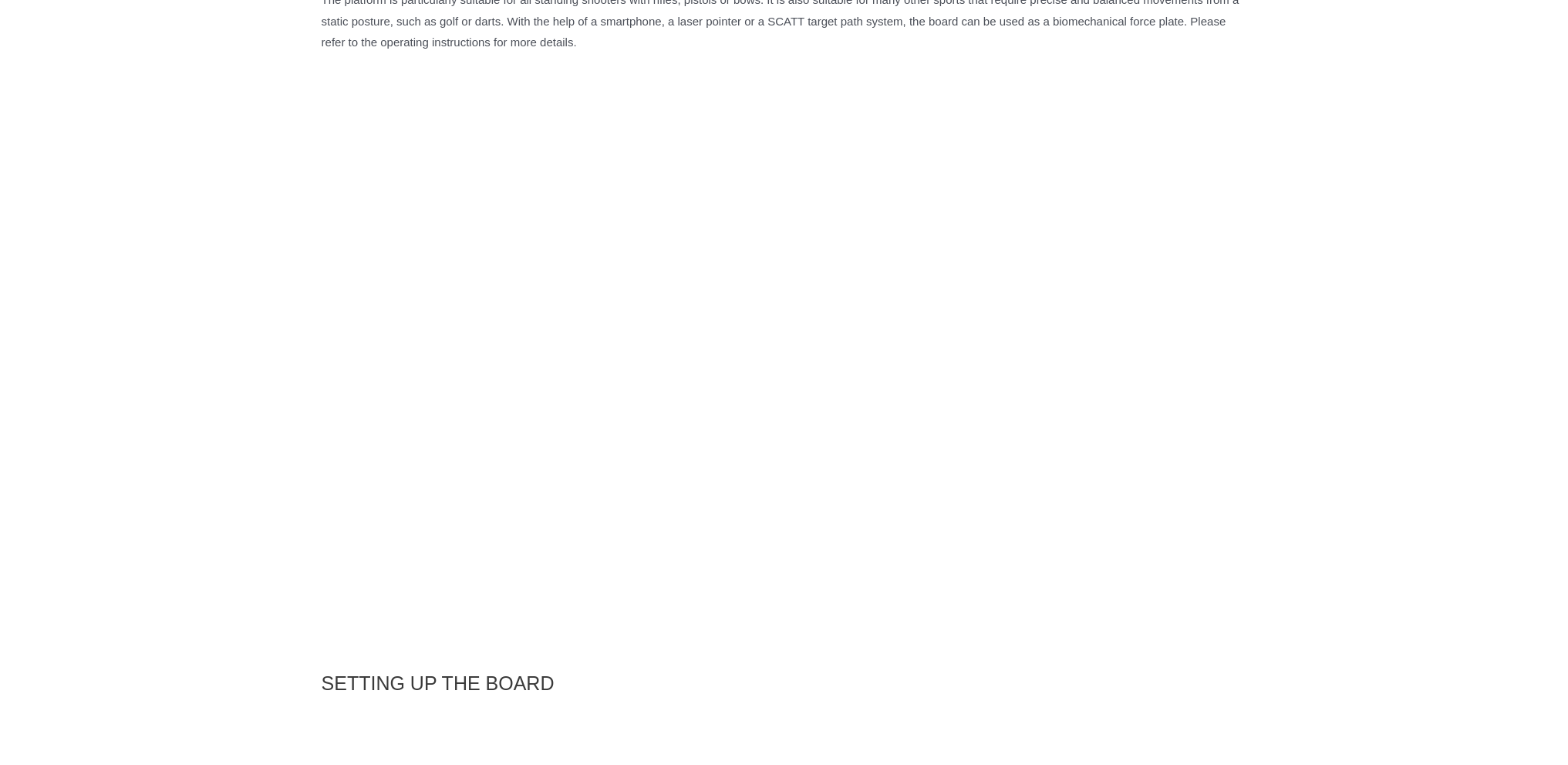
click at [1354, 303] on div "Home / Training Equipment / MEC Balance Board MEC Balance Board $ 300.00 Availa…" at bounding box center [784, 762] width 1568 height 4318
click at [1341, 297] on div "Home / Training Equipment / MEC Balance Board MEC Balance Board $ 300.00 Availa…" at bounding box center [784, 762] width 1568 height 4318
click at [1343, 298] on div "Home / Training Equipment / MEC Balance Board MEC Balance Board $ 300.00 Availa…" at bounding box center [784, 762] width 1568 height 4318
click at [1351, 302] on div "Home / Training Equipment / MEC Balance Board MEC Balance Board $ 300.00 Availa…" at bounding box center [784, 762] width 1568 height 4318
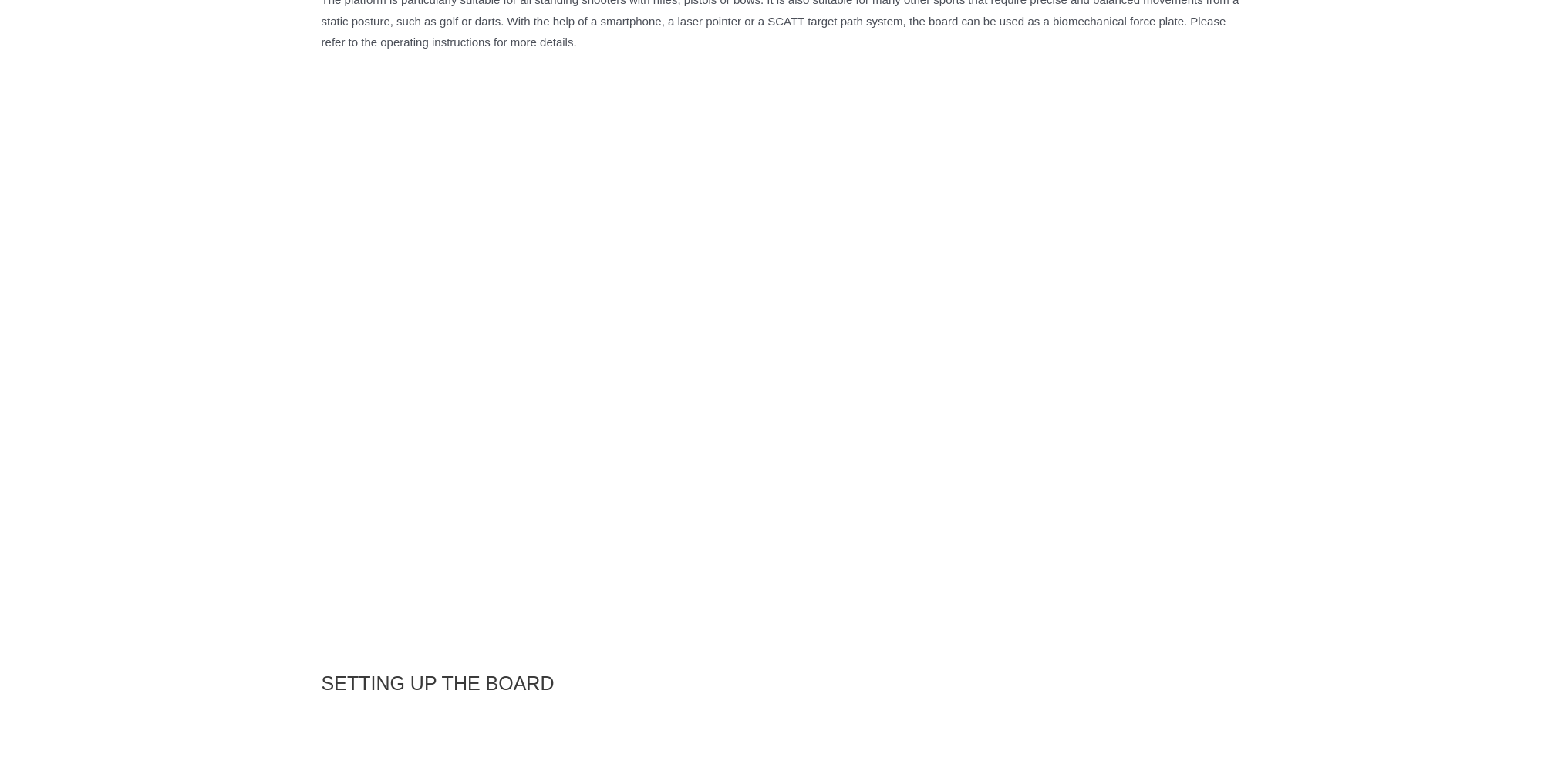
click at [1351, 304] on div "Home / Training Equipment / MEC Balance Board MEC Balance Board $ 300.00 Availa…" at bounding box center [784, 762] width 1568 height 4318
click at [1342, 297] on div "Home / Training Equipment / MEC Balance Board MEC Balance Board $ 300.00 Availa…" at bounding box center [784, 762] width 1568 height 4318
click at [1345, 300] on div "Home / Training Equipment / MEC Balance Board MEC Balance Board $ 300.00 Availa…" at bounding box center [784, 762] width 1568 height 4318
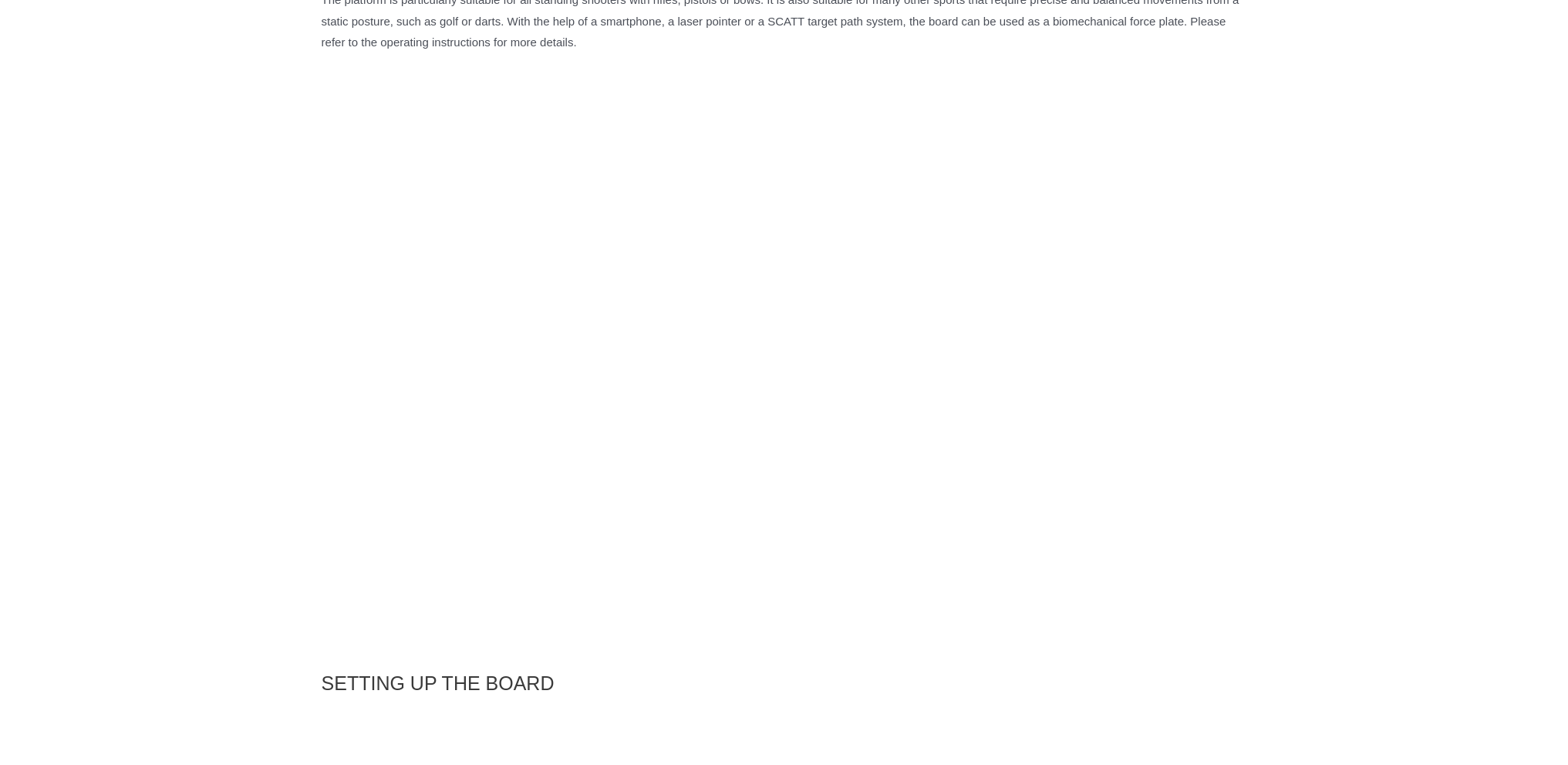
click at [1345, 300] on div "Home / Training Equipment / MEC Balance Board MEC Balance Board $ 300.00 Availa…" at bounding box center [784, 762] width 1568 height 4318
click at [1344, 299] on div "Home / Training Equipment / MEC Balance Board MEC Balance Board $ 300.00 Availa…" at bounding box center [784, 762] width 1568 height 4318
click at [1236, 300] on p at bounding box center [784, 382] width 925 height 540
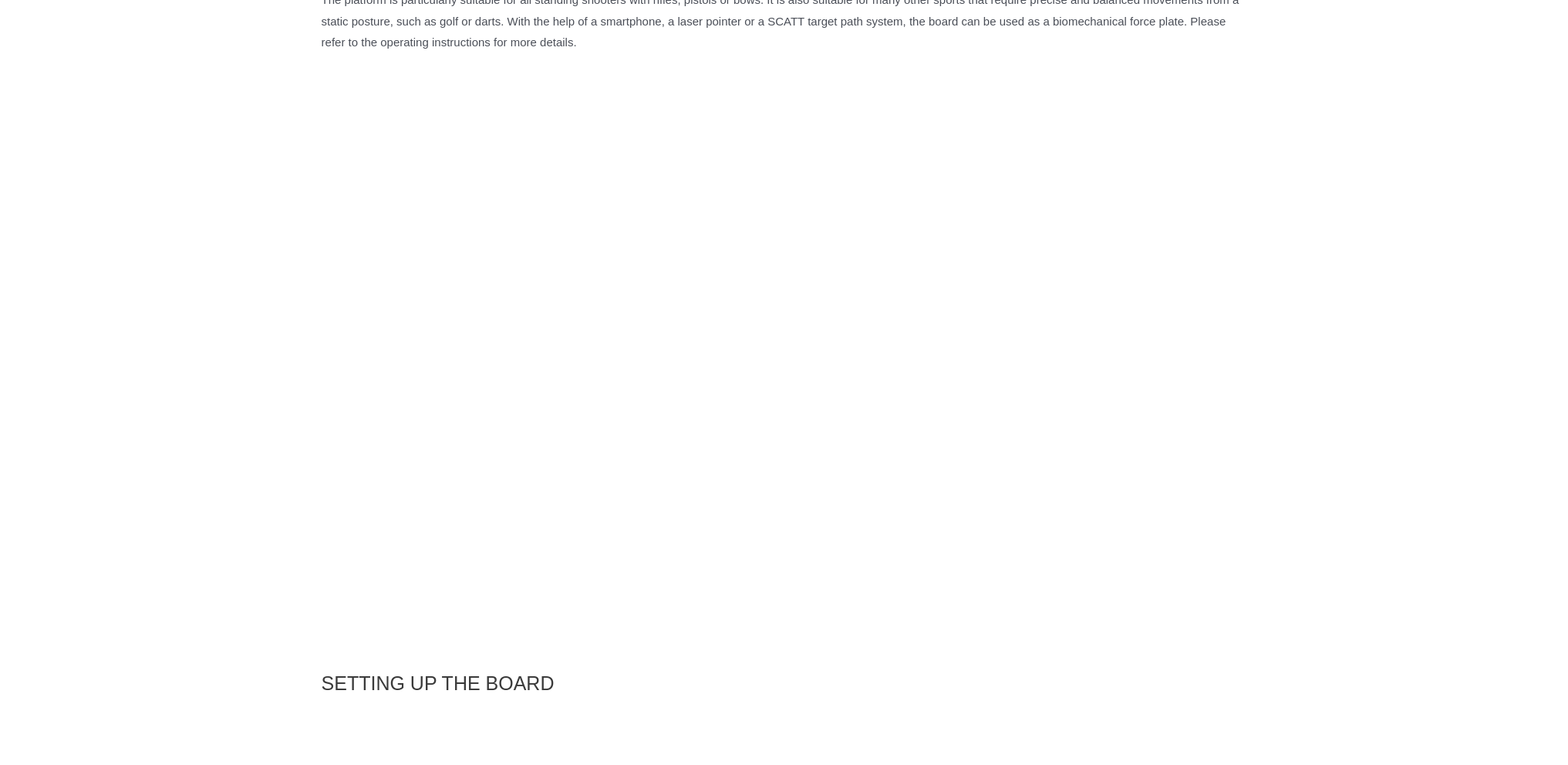
click at [1283, 252] on div "Home / Training Equipment / MEC Balance Board MEC Balance Board $ 300.00 Availa…" at bounding box center [784, 762] width 1568 height 4318
click at [1322, 283] on div "Home / Training Equipment / MEC Balance Board MEC Balance Board $ 300.00 Availa…" at bounding box center [784, 762] width 1568 height 4318
click at [1325, 284] on div "Home / Training Equipment / MEC Balance Board MEC Balance Board $ 300.00 Availa…" at bounding box center [784, 762] width 1568 height 4318
click at [1386, 305] on div "Home / Training Equipment / MEC Balance Board MEC Balance Board $ 300.00 Availa…" at bounding box center [784, 762] width 1568 height 4318
click at [1340, 388] on div "Home / Training Equipment / MEC Balance Board MEC Balance Board $ 300.00 Availa…" at bounding box center [784, 762] width 1568 height 4318
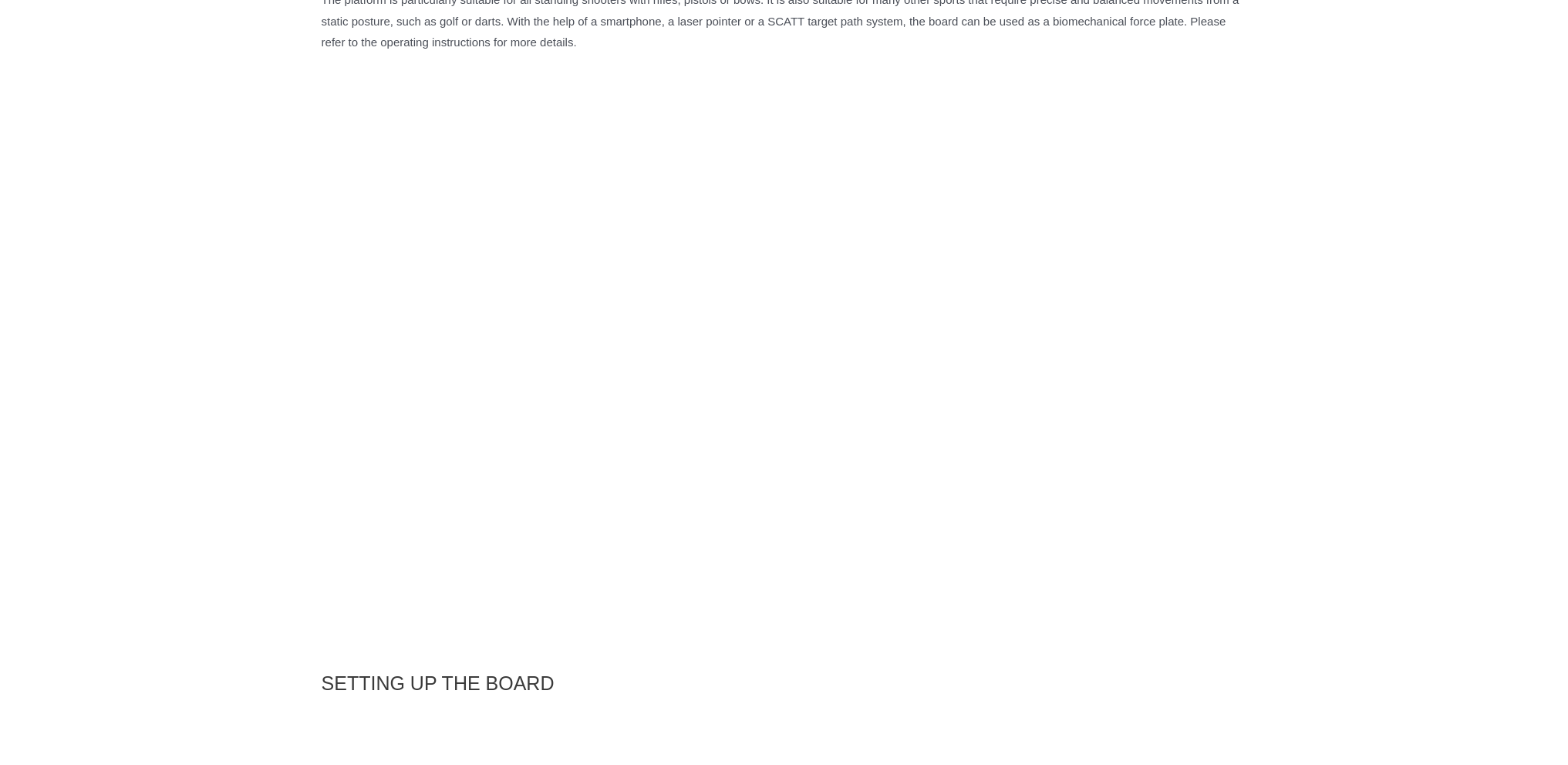
click at [1311, 348] on div "Home / Training Equipment / MEC Balance Board MEC Balance Board $ 300.00 Availa…" at bounding box center [784, 762] width 1568 height 4318
click at [1346, 292] on div "Home / Training Equipment / MEC Balance Board MEC Balance Board $ 300.00 Availa…" at bounding box center [784, 762] width 1568 height 4318
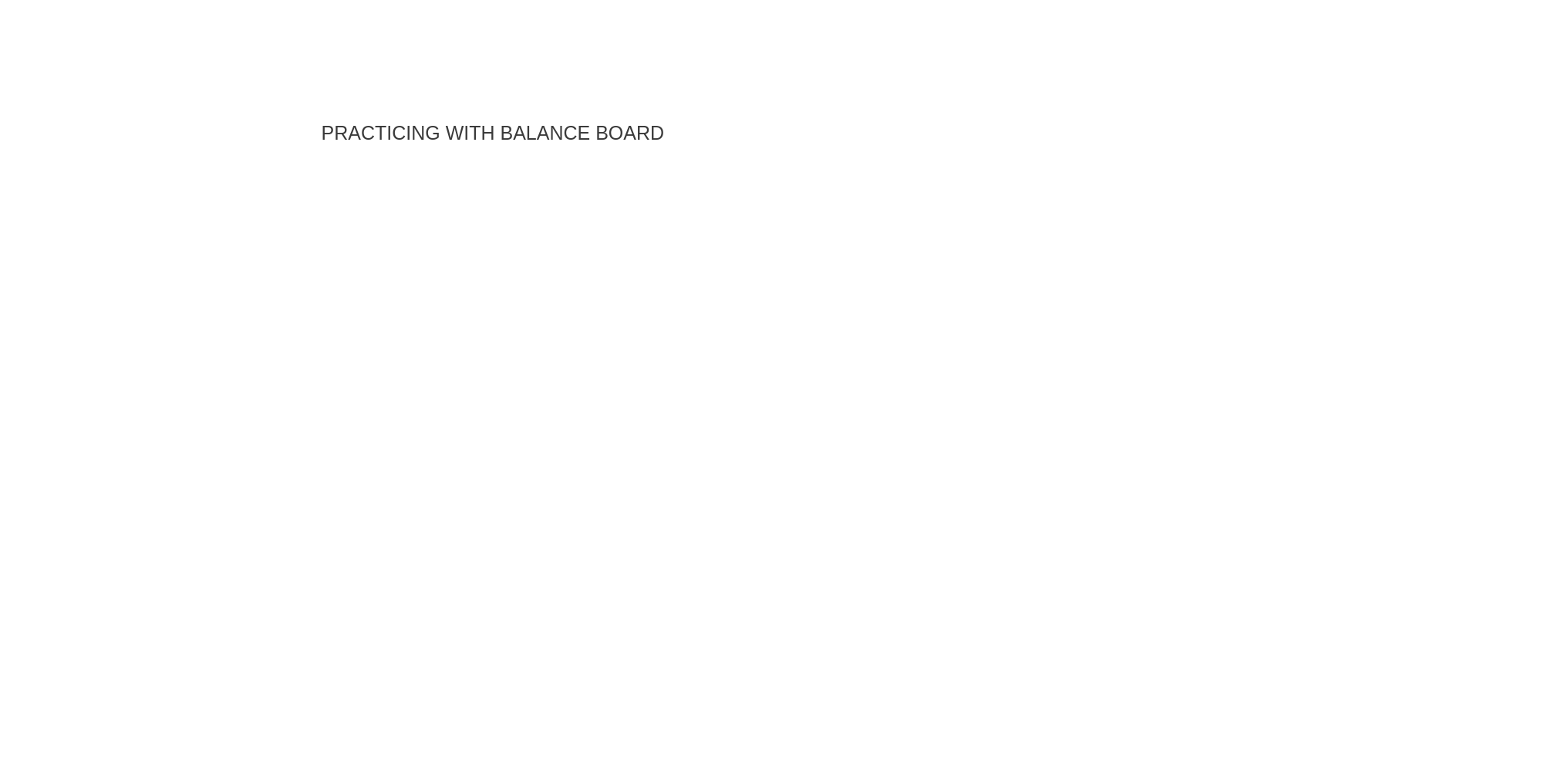
scroll to position [2700, 0]
